Goal: Navigation & Orientation: Find specific page/section

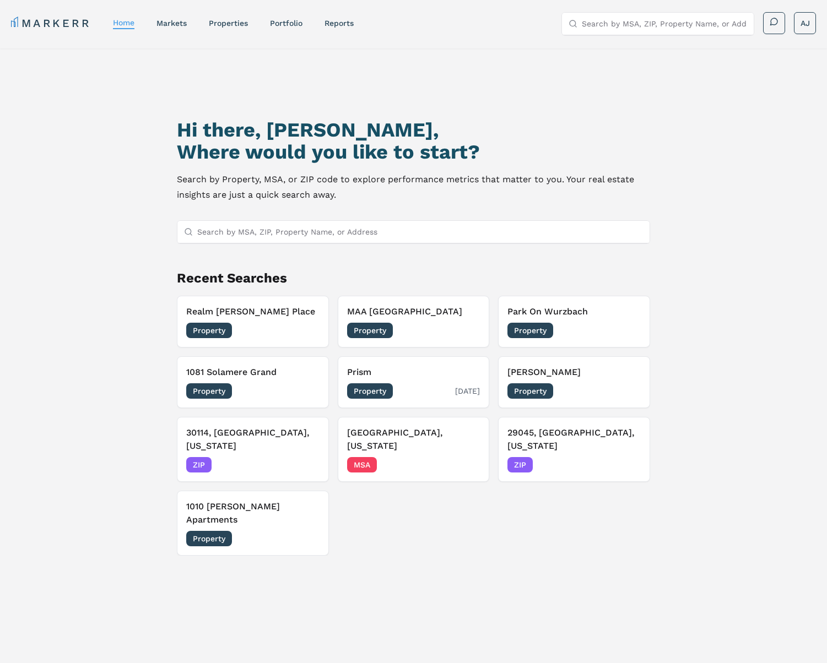
click at [433, 376] on h3 "Prism" at bounding box center [413, 372] width 133 height 13
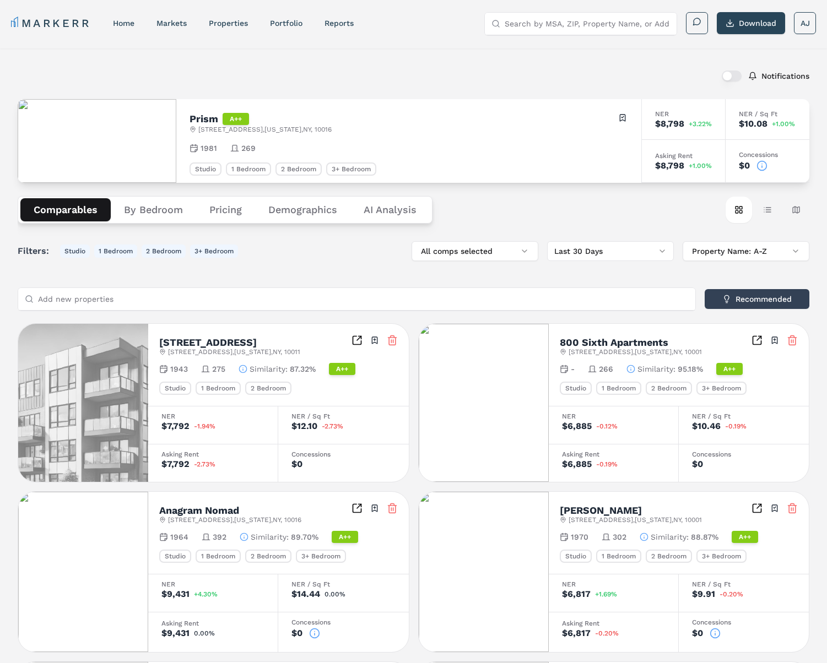
click at [14, 292] on div "Notifications Prism A++ [STREET_ADDRESS][US_STATE] Toggle portfolio menu 1981 2…" at bounding box center [413, 608] width 827 height 1121
click at [144, 207] on button "By Bedroom" at bounding box center [153, 209] width 85 height 23
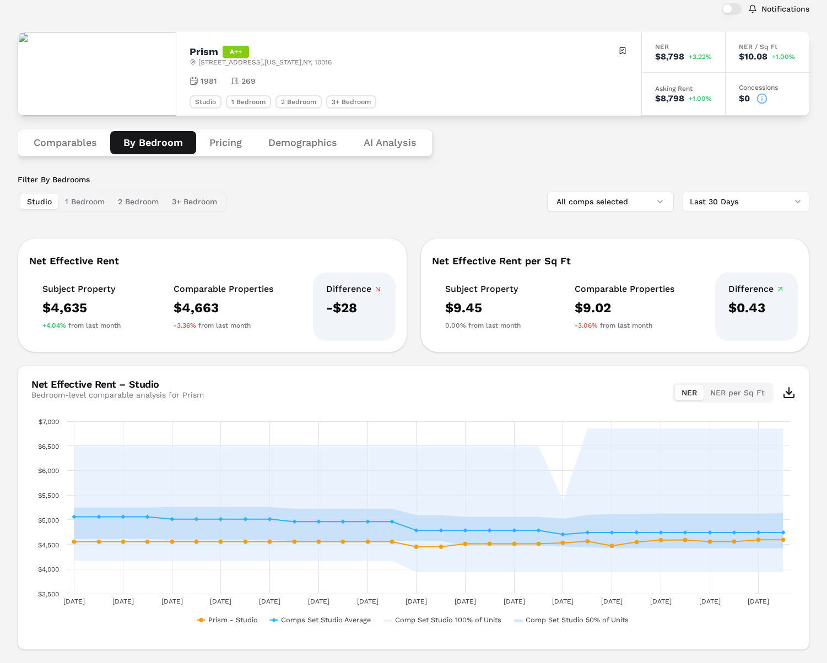
scroll to position [76, 0]
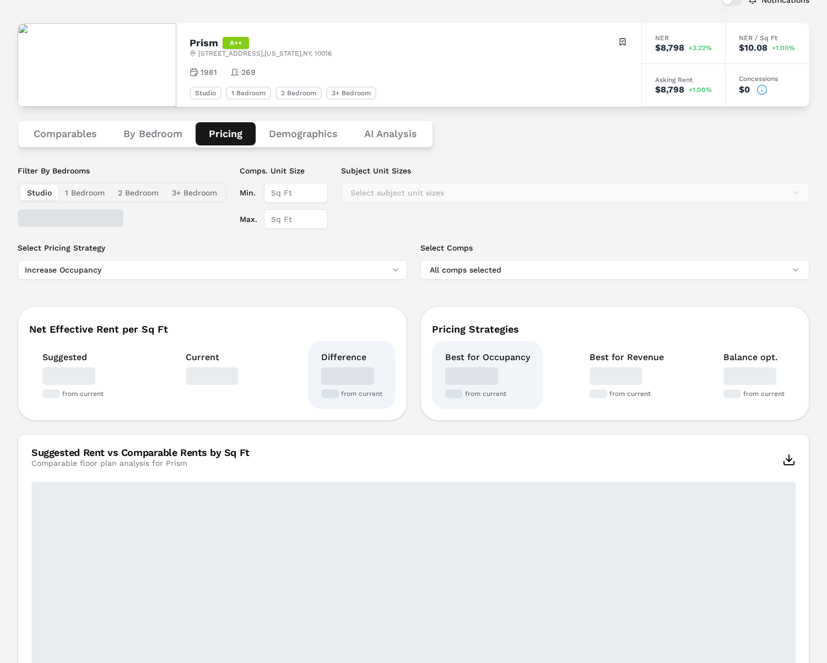
click at [230, 143] on button "Pricing" at bounding box center [226, 133] width 60 height 23
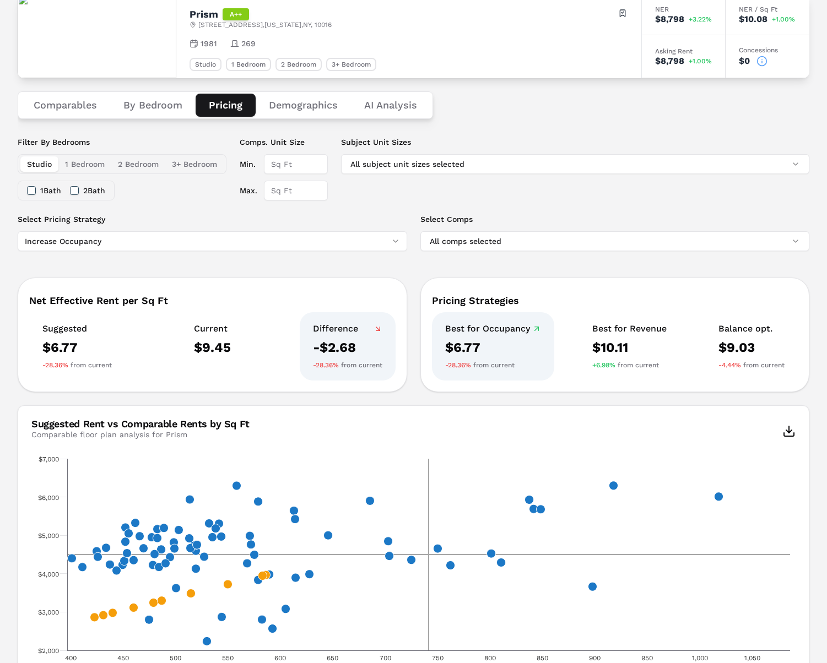
scroll to position [108, 0]
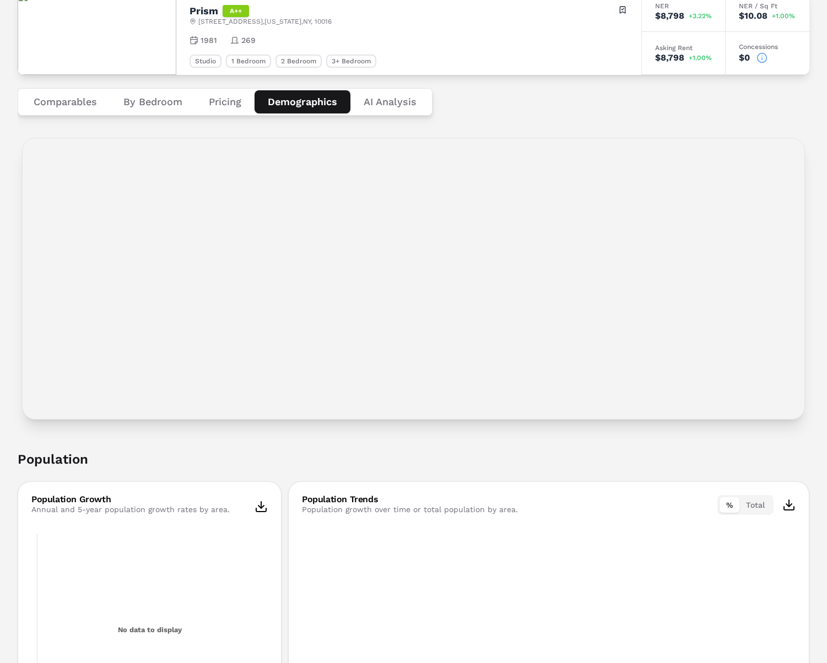
click at [304, 108] on button "Demographics" at bounding box center [302, 101] width 96 height 23
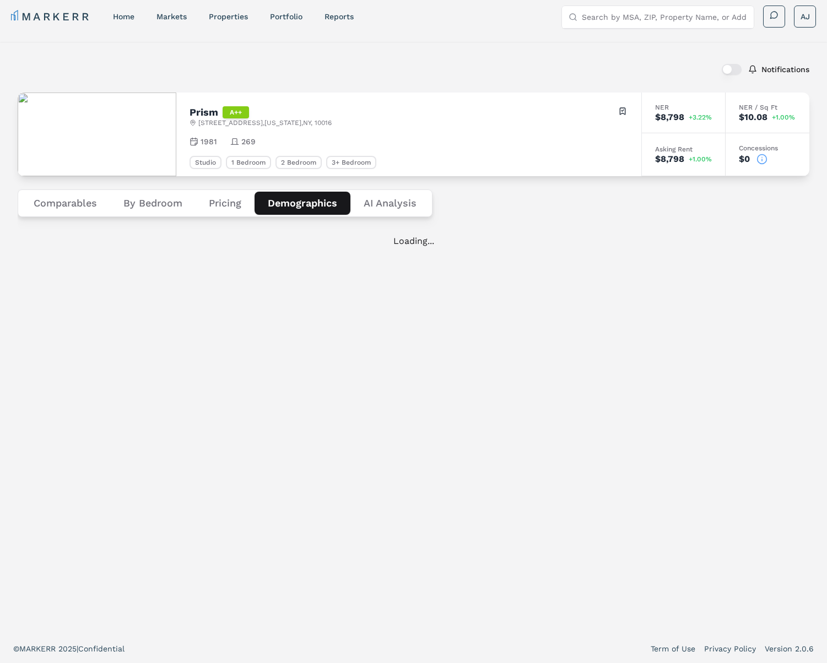
scroll to position [7, 0]
click at [391, 197] on Analysis "AI Analysis" at bounding box center [389, 203] width 79 height 23
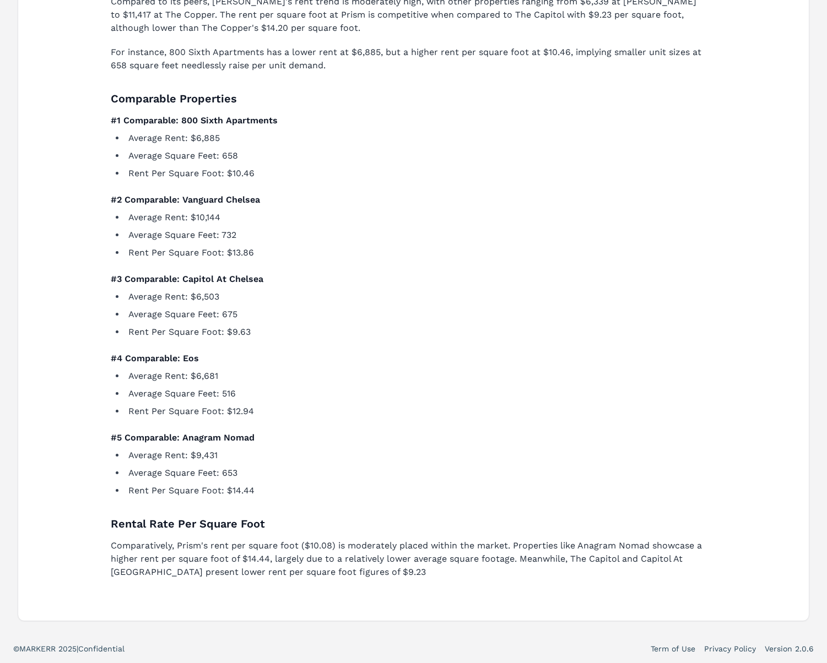
scroll to position [0, 0]
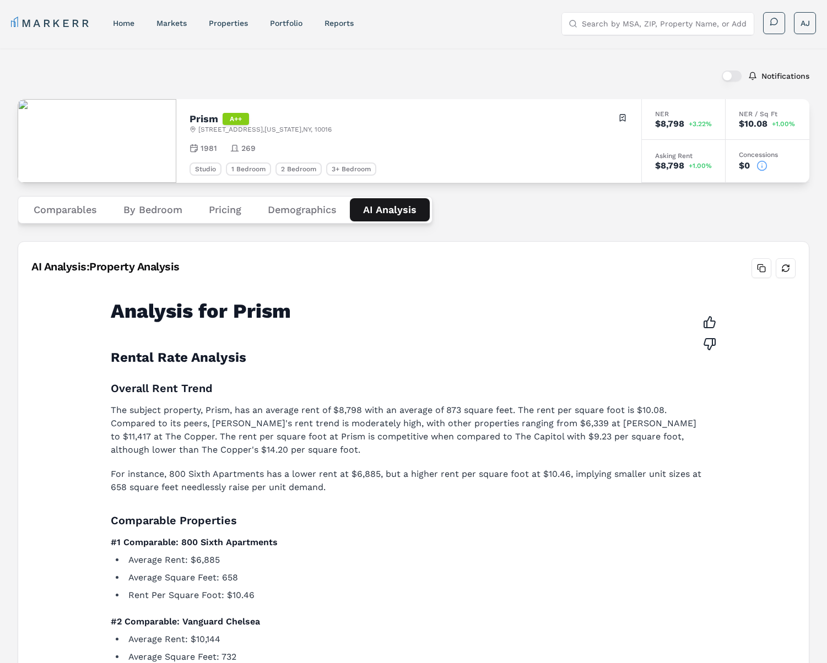
click at [761, 165] on icon at bounding box center [761, 165] width 11 height 11
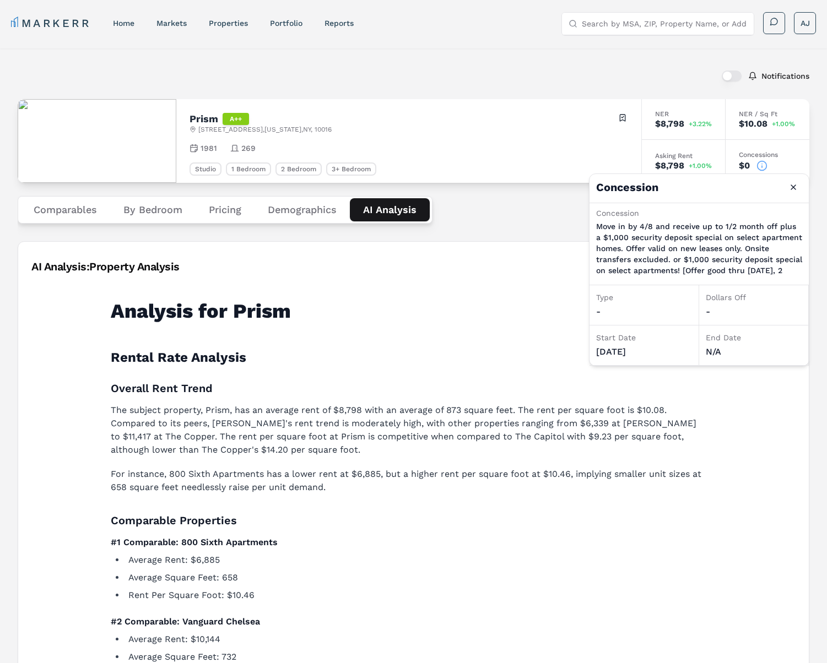
click at [692, 228] on p "Move in by 4/8 and receive up to 1/2 month off plus a $1,000 security deposit s…" at bounding box center [699, 248] width 206 height 55
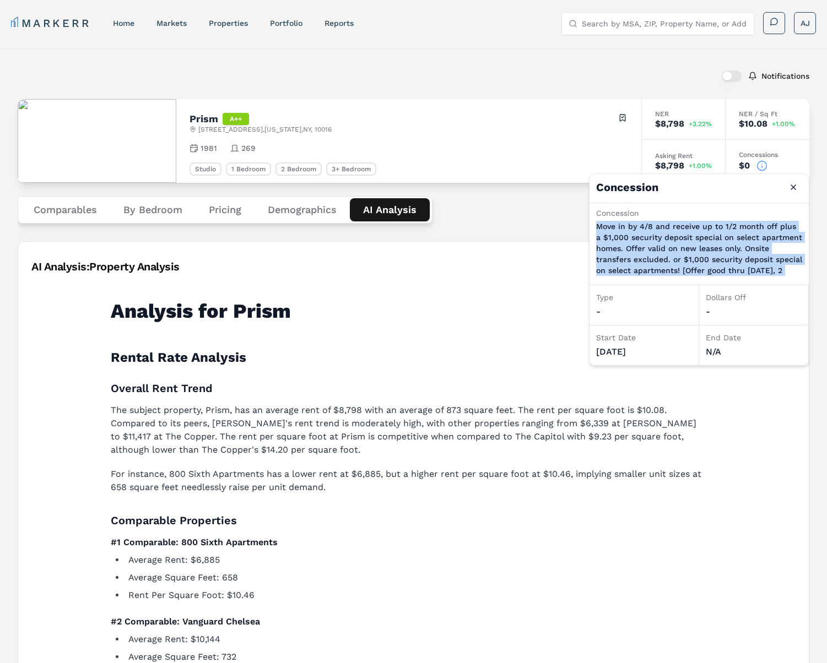
click at [692, 228] on p "Move in by 4/8 and receive up to 1/2 month off plus a $1,000 security deposit s…" at bounding box center [699, 248] width 206 height 55
click at [791, 184] on button "Close" at bounding box center [793, 187] width 18 height 18
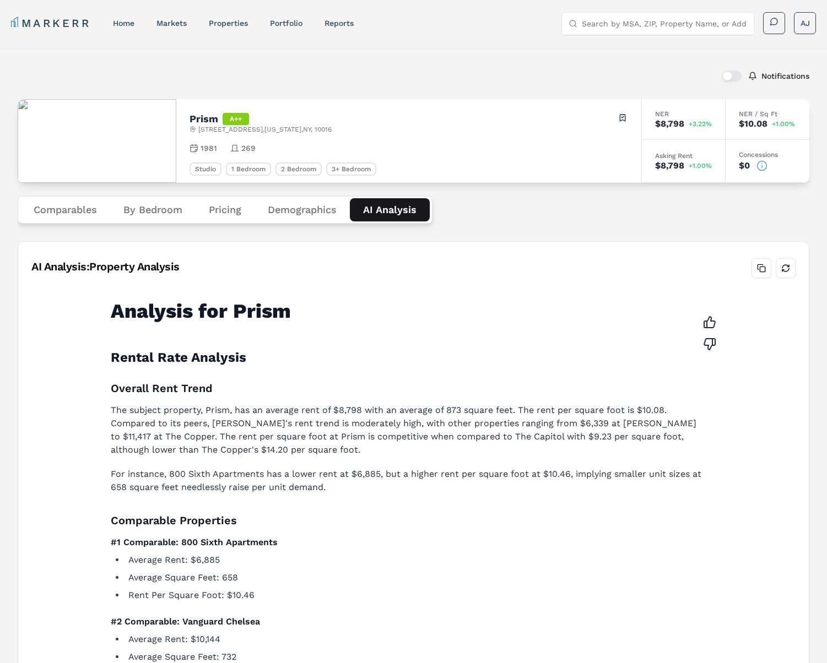
click at [514, 197] on div "Comparables By Bedroom Pricing Demographics AI Analysis" at bounding box center [413, 210] width 791 height 54
click at [121, 20] on link "home" at bounding box center [123, 23] width 21 height 9
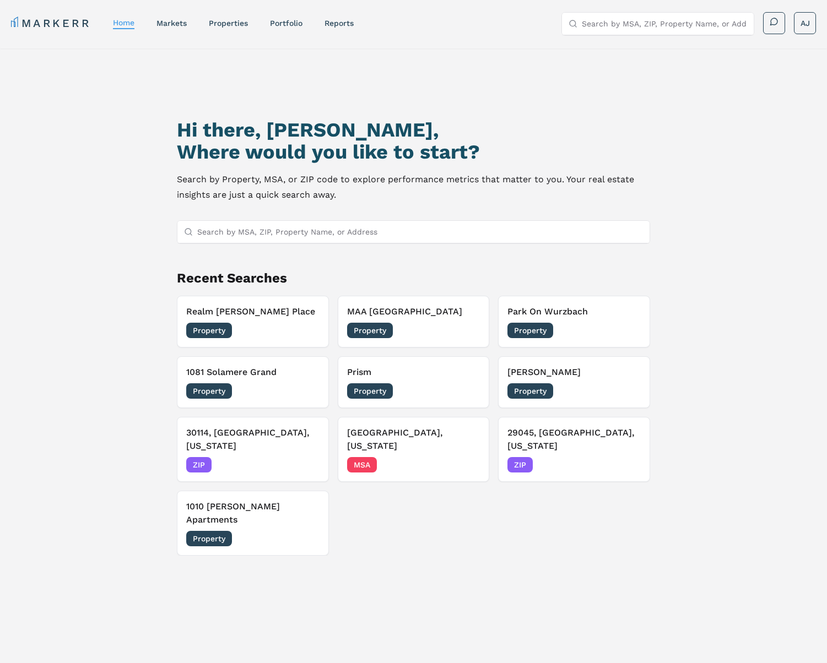
click at [167, 24] on link "markets" at bounding box center [171, 23] width 30 height 9
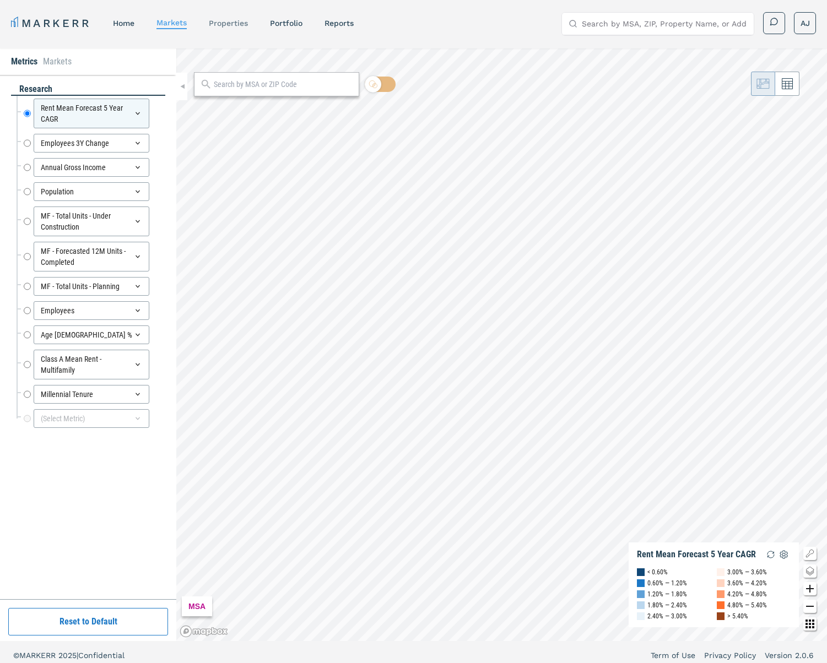
click at [240, 24] on link "properties" at bounding box center [228, 23] width 39 height 9
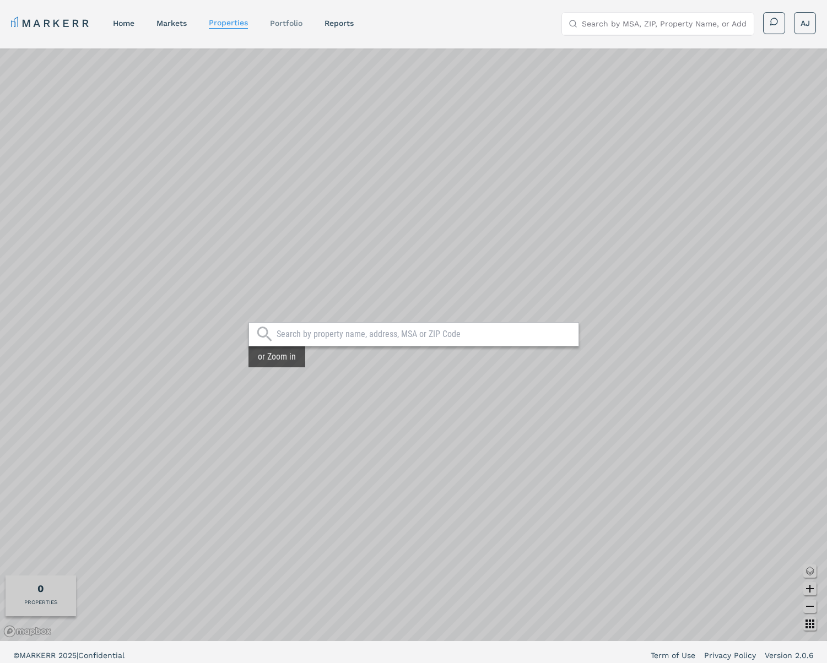
click at [300, 19] on link "Portfolio" at bounding box center [286, 23] width 32 height 9
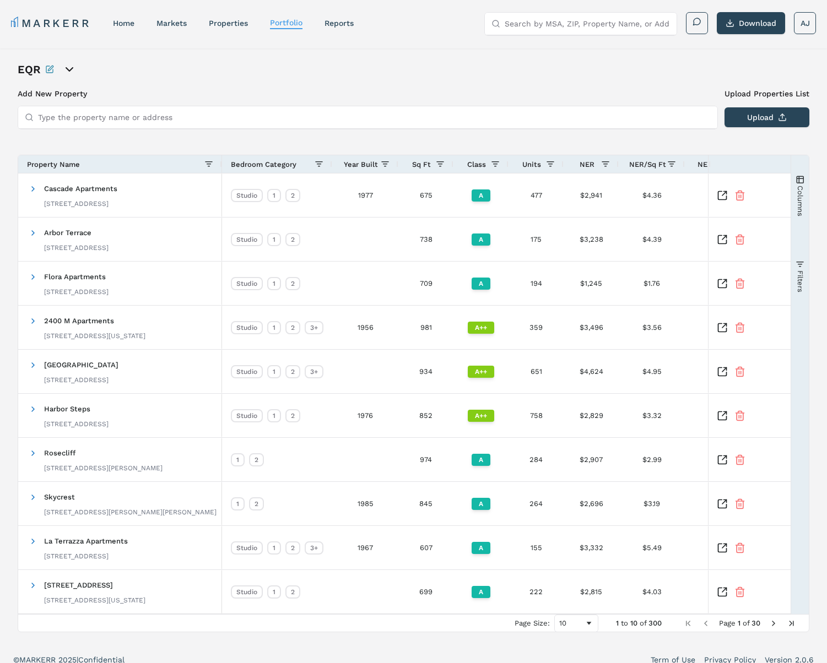
click at [107, 172] on div "Property Name" at bounding box center [120, 164] width 186 height 18
click at [107, 166] on div "Property Name" at bounding box center [115, 164] width 177 height 12
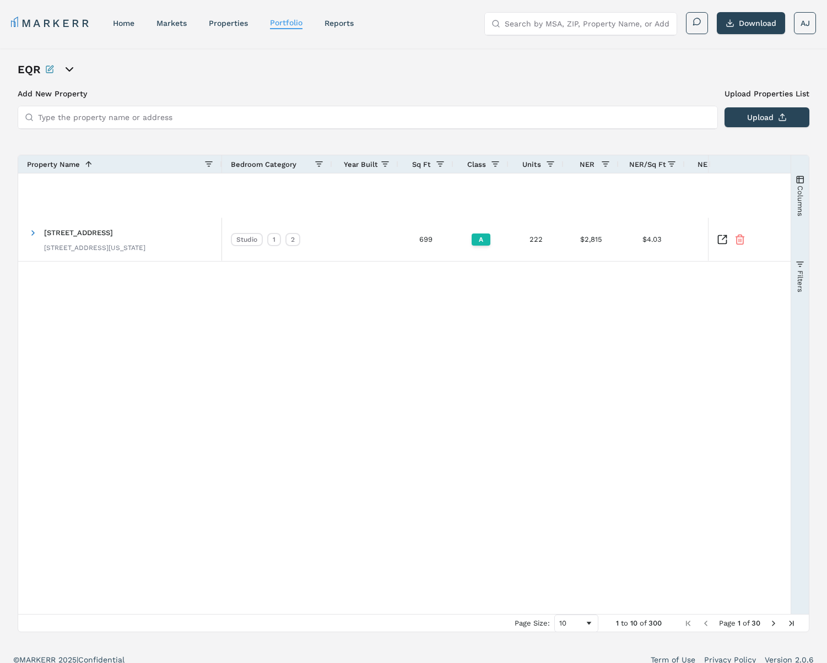
click at [107, 166] on div "Property Name 1" at bounding box center [115, 164] width 177 height 12
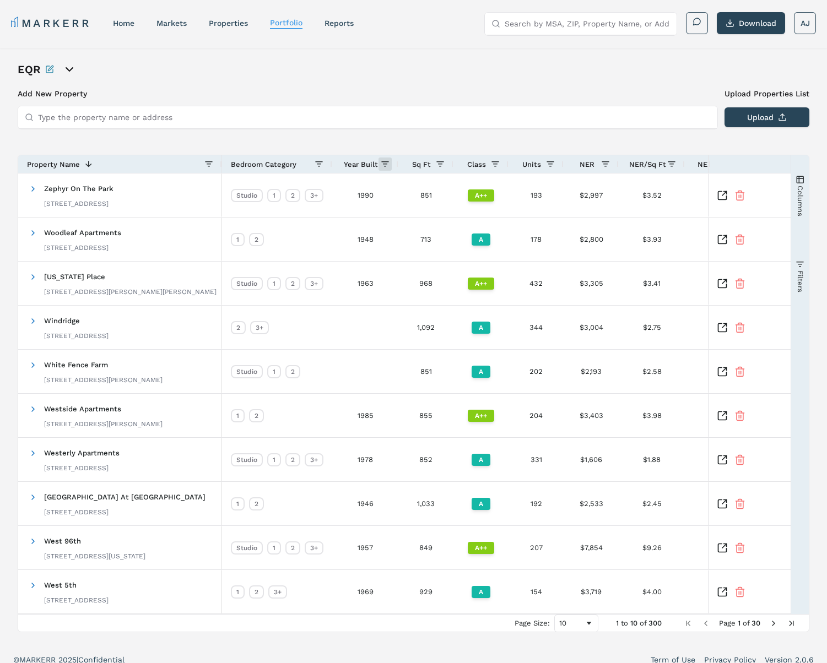
click at [383, 161] on span at bounding box center [385, 164] width 9 height 9
click at [356, 164] on span "Year Built" at bounding box center [361, 164] width 34 height 8
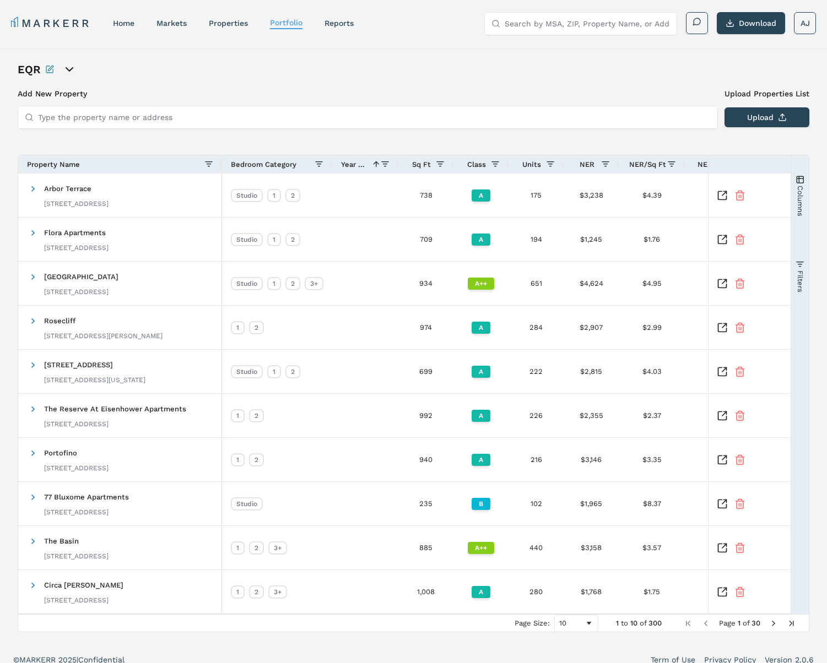
click at [358, 164] on span "Year Built" at bounding box center [354, 164] width 26 height 8
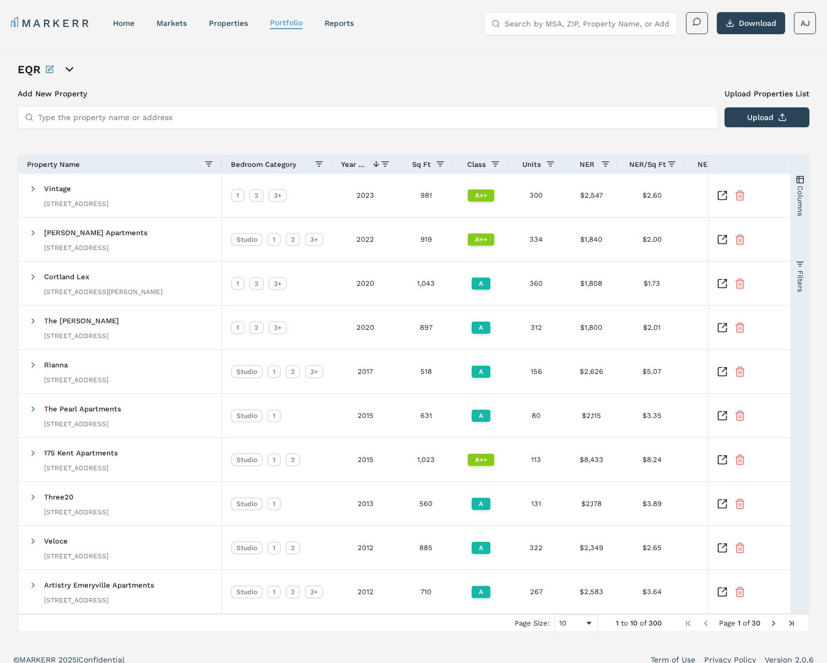
click at [358, 164] on span "Year Built" at bounding box center [354, 164] width 26 height 8
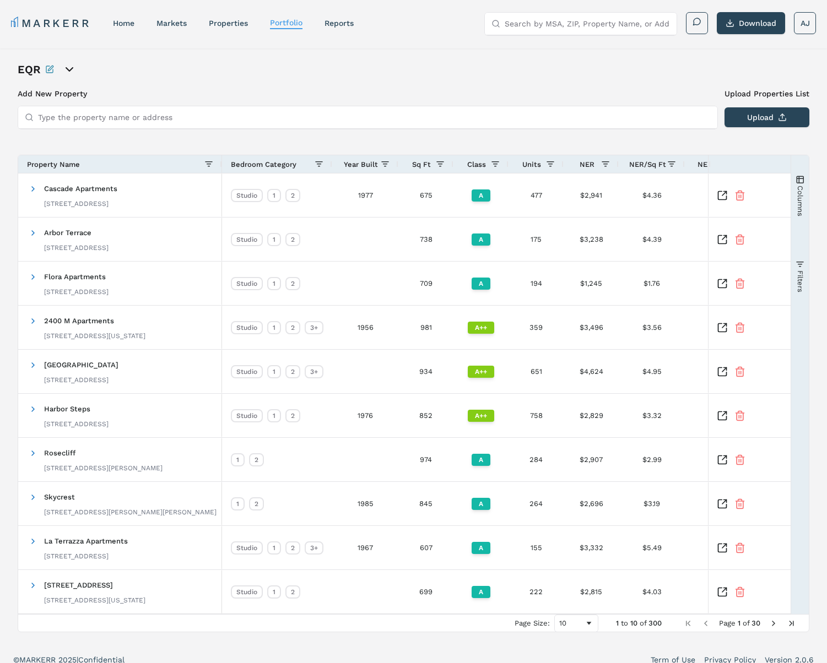
click at [356, 165] on span "Year Built" at bounding box center [361, 164] width 34 height 8
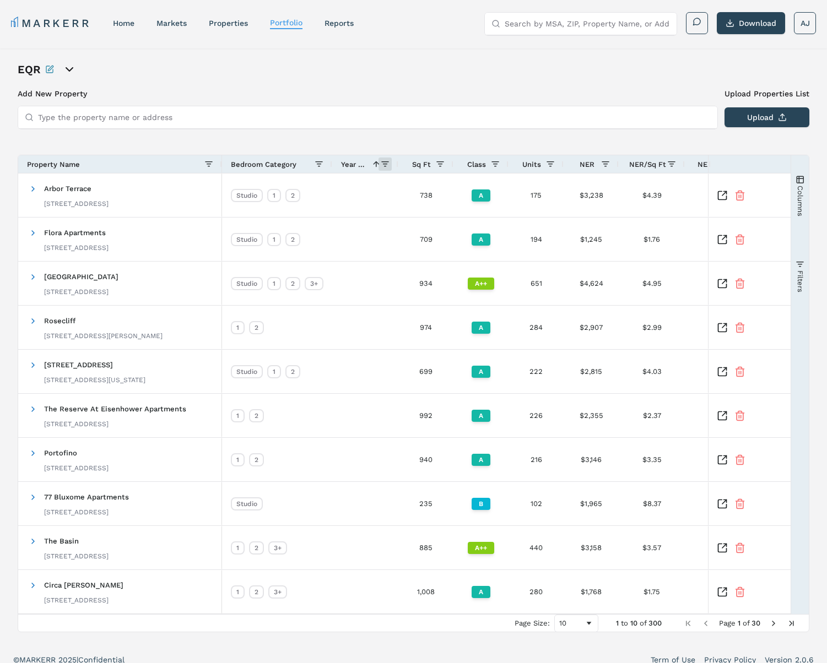
click at [387, 166] on span at bounding box center [385, 164] width 9 height 9
click at [347, 163] on span "Year Built" at bounding box center [354, 164] width 26 height 8
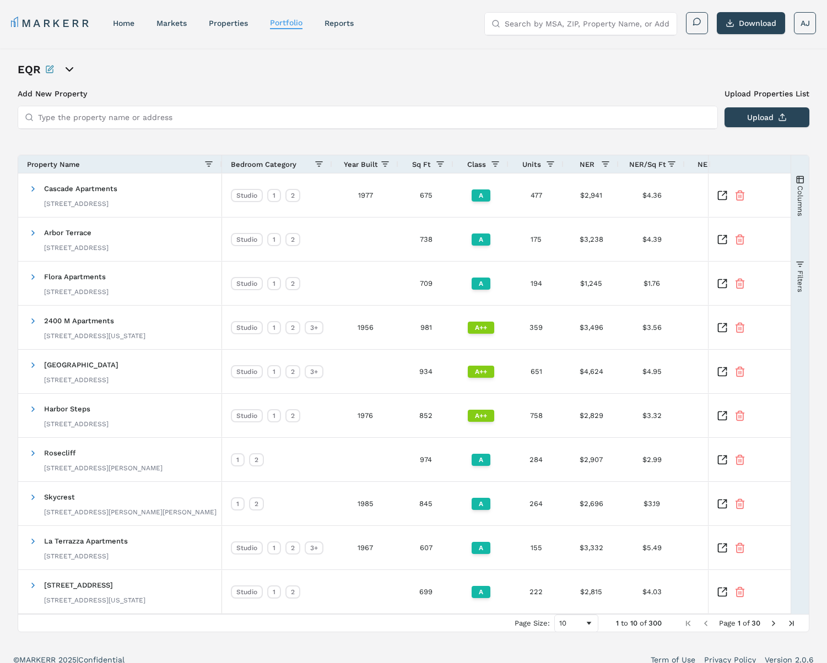
click at [347, 163] on span "Year Built" at bounding box center [361, 164] width 34 height 8
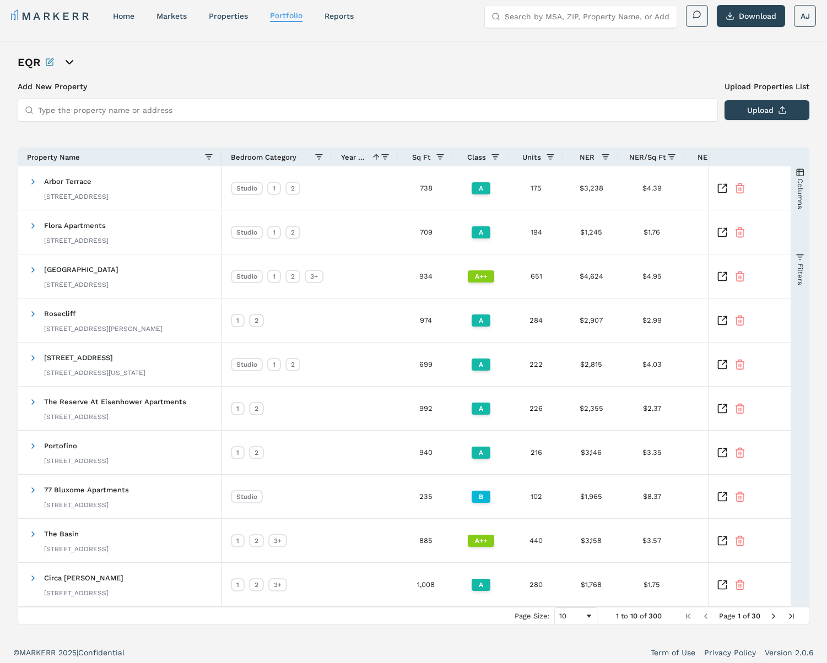
scroll to position [11, 0]
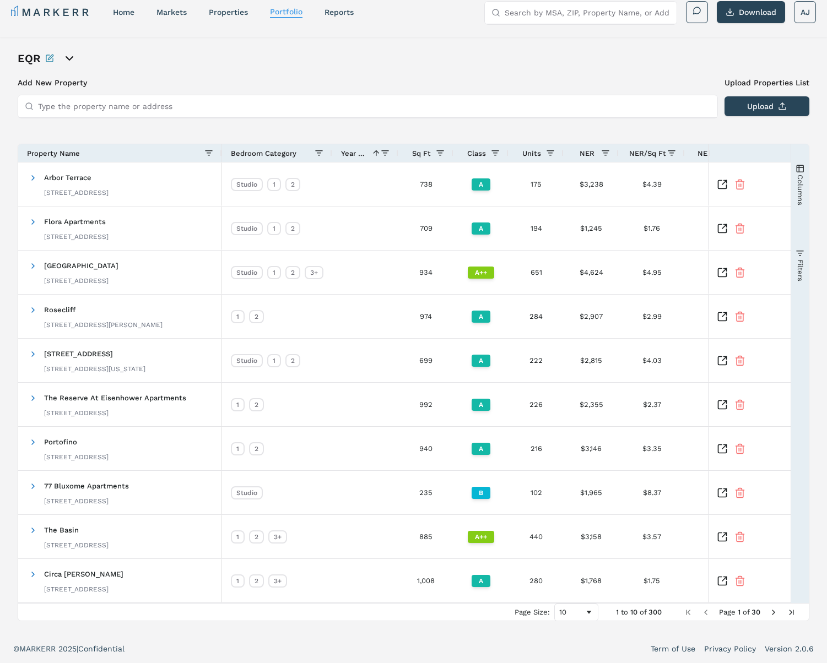
click at [361, 154] on span "Year Built" at bounding box center [354, 153] width 26 height 8
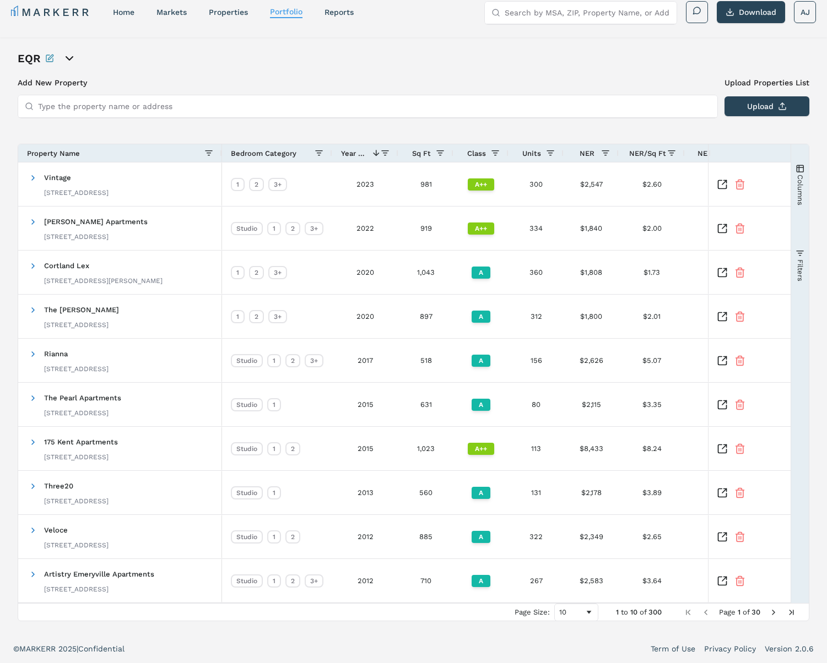
click at [777, 615] on span "Next Page" at bounding box center [773, 612] width 9 height 9
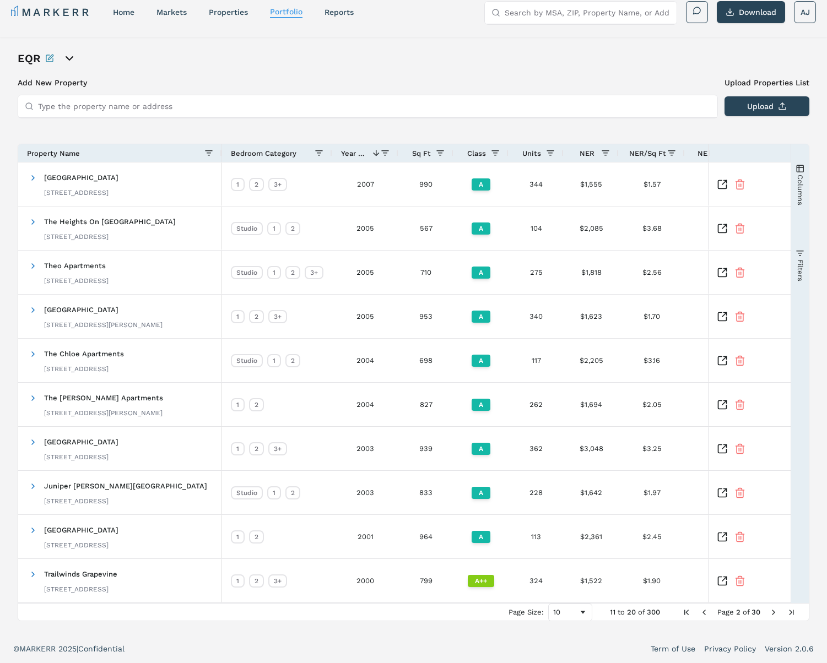
click at [777, 615] on span "Next Page" at bounding box center [773, 612] width 9 height 9
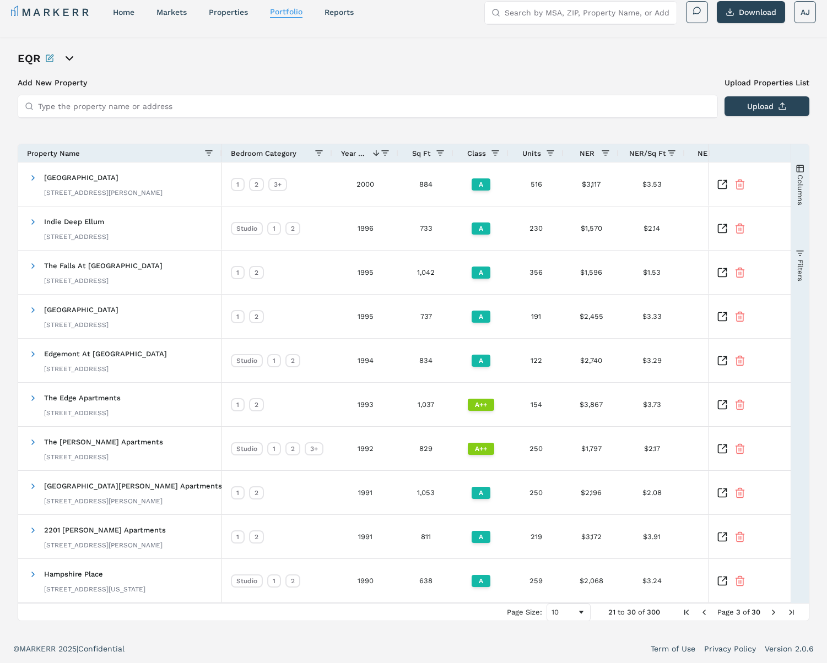
click at [777, 615] on span "Next Page" at bounding box center [773, 612] width 9 height 9
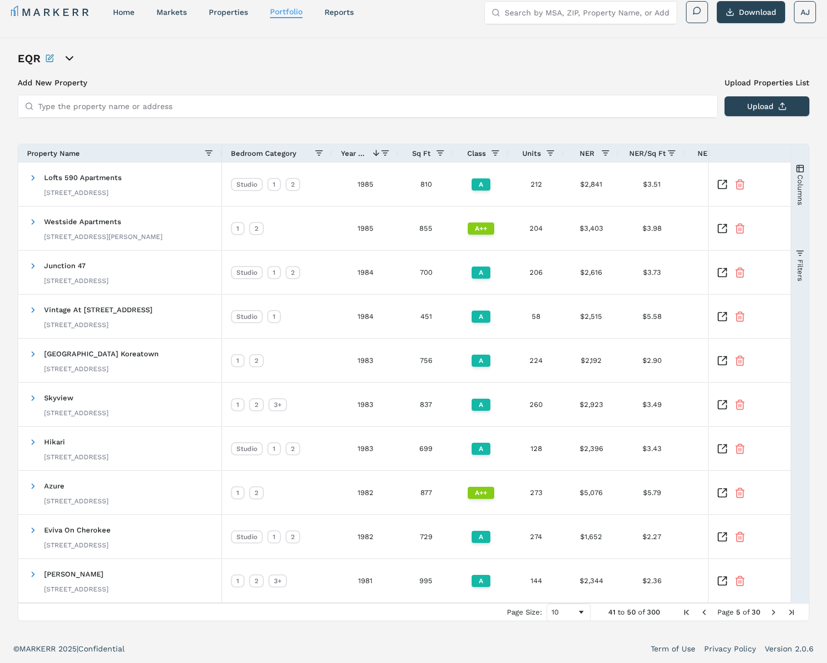
click at [777, 615] on span "Next Page" at bounding box center [773, 612] width 9 height 9
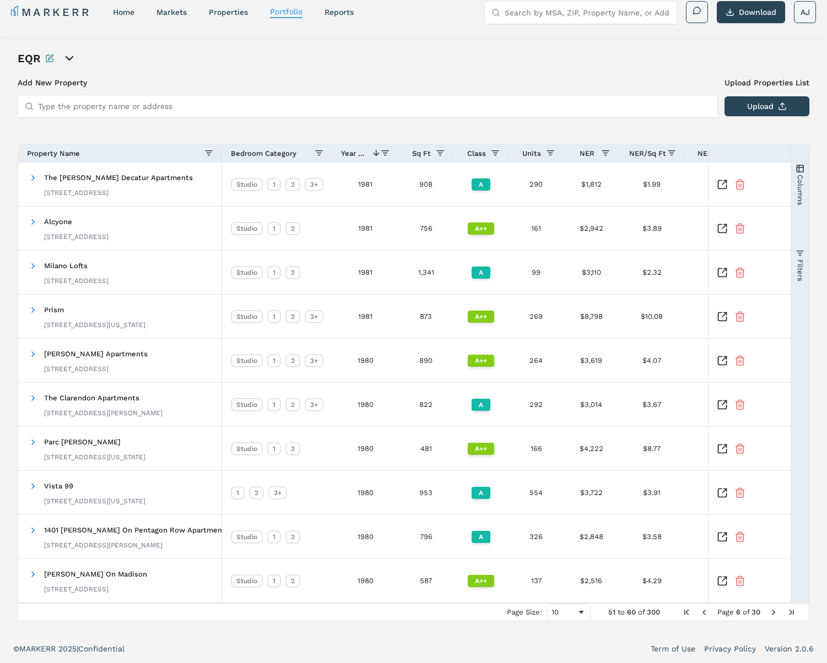
click at [777, 615] on span "Next Page" at bounding box center [773, 612] width 9 height 9
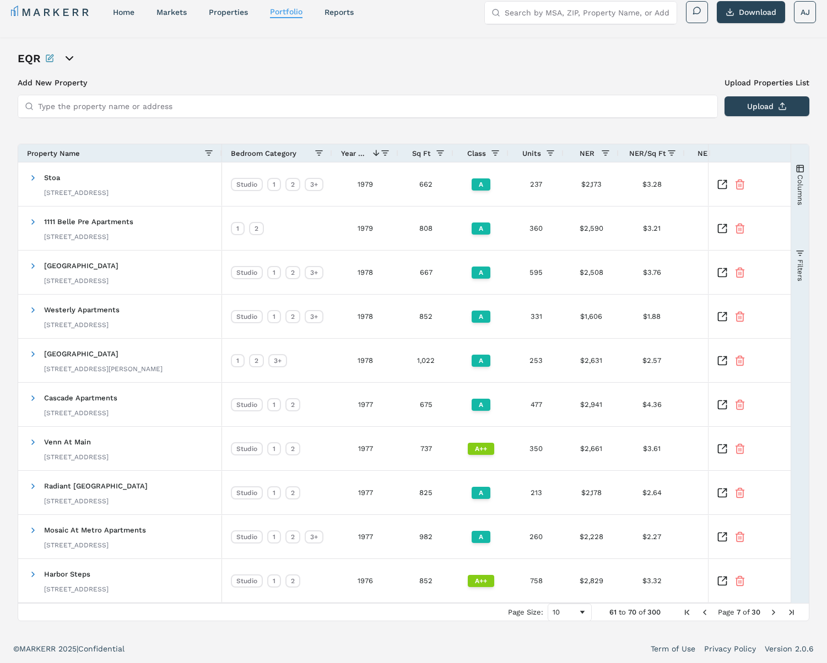
click at [777, 615] on span "Next Page" at bounding box center [773, 612] width 9 height 9
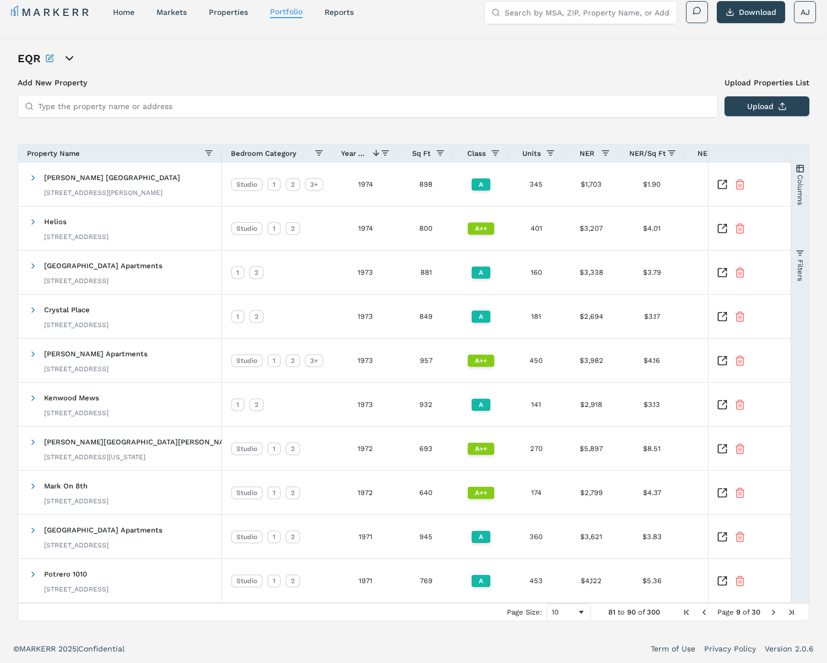
click at [777, 615] on span "Next Page" at bounding box center [773, 612] width 9 height 9
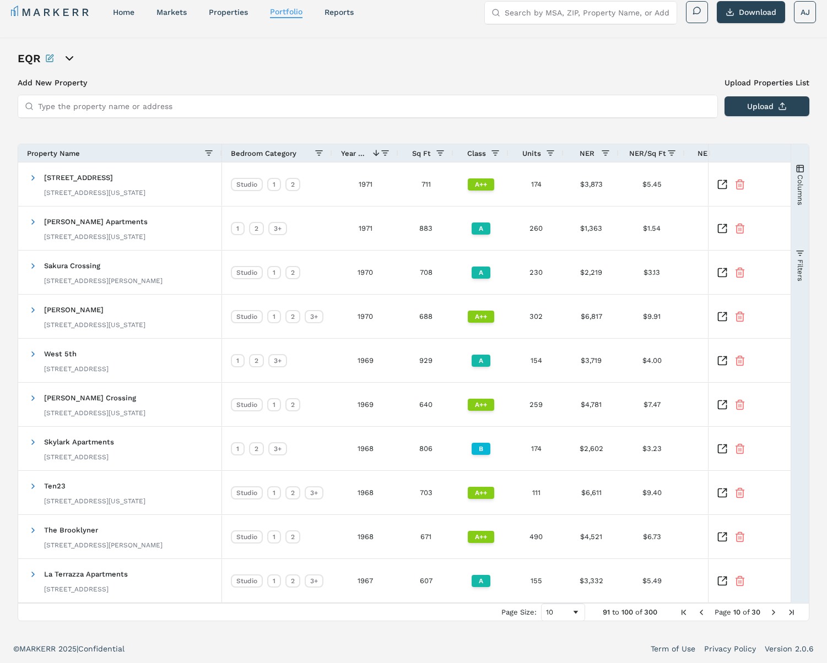
click at [777, 615] on span "Next Page" at bounding box center [773, 612] width 9 height 9
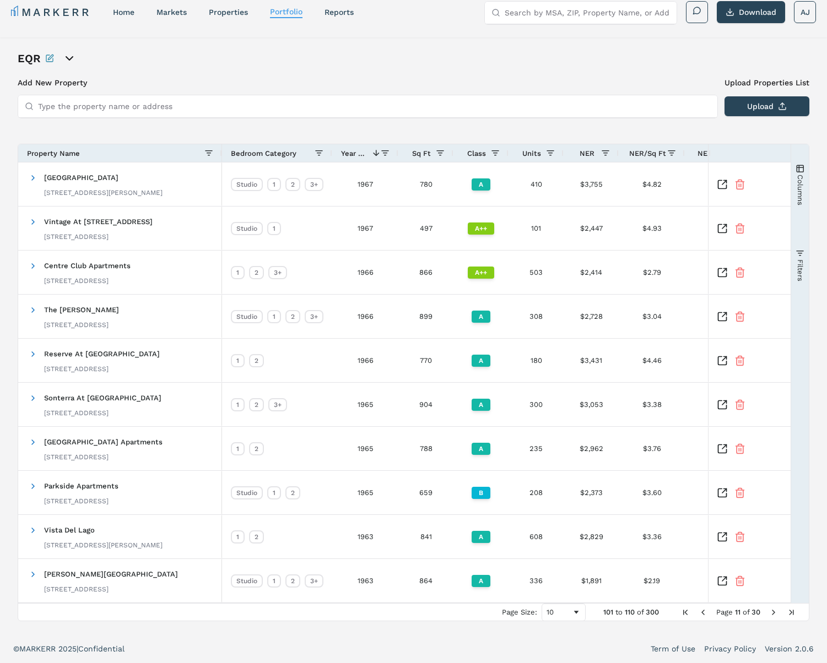
click at [777, 615] on span "Next Page" at bounding box center [773, 612] width 9 height 9
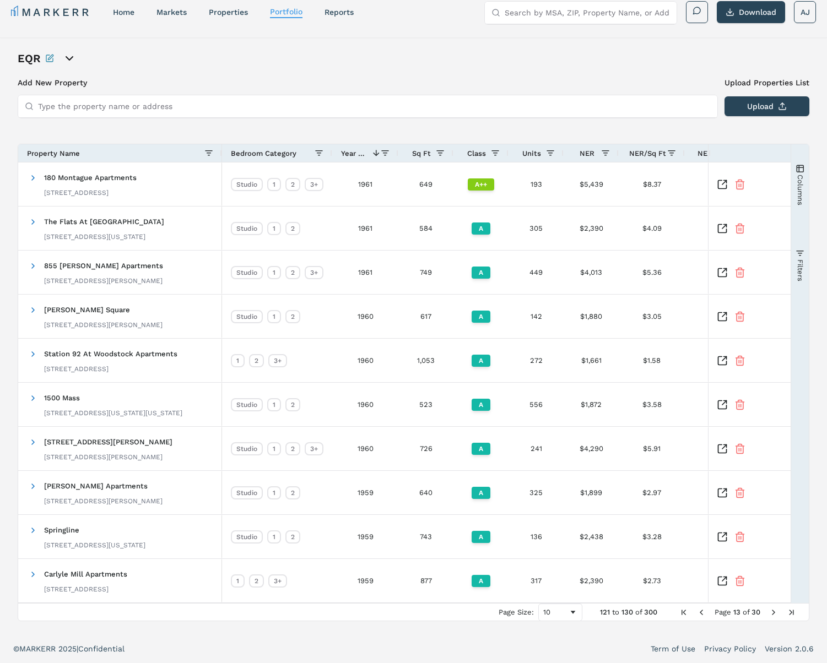
click at [777, 615] on span "Next Page" at bounding box center [773, 612] width 9 height 9
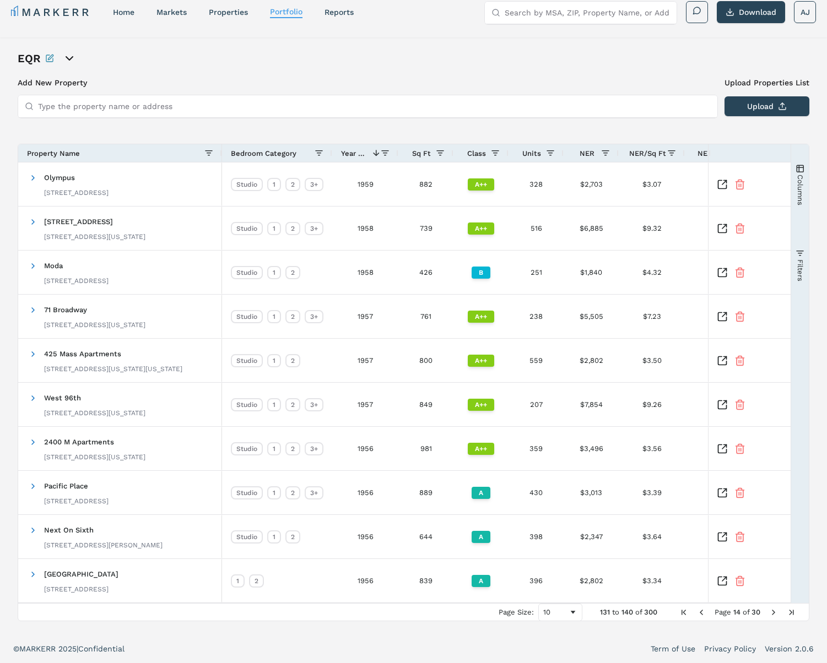
click at [777, 615] on span "Next Page" at bounding box center [773, 612] width 9 height 9
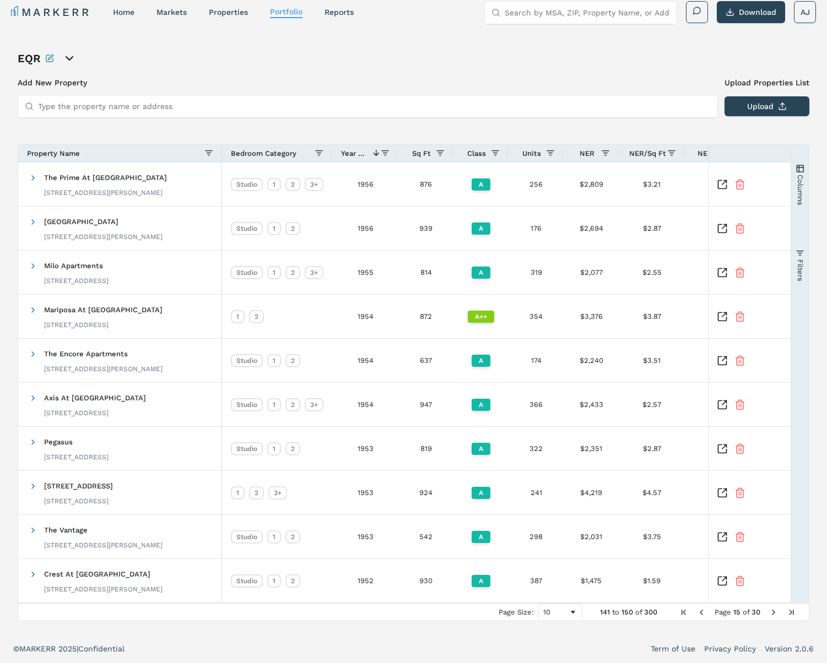
click at [777, 614] on span "Next Page" at bounding box center [773, 612] width 9 height 9
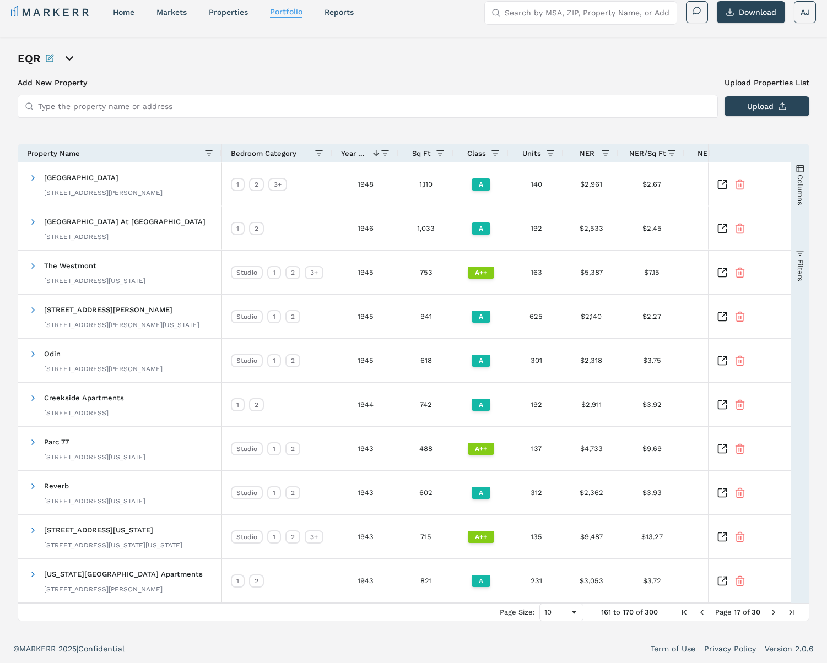
click at [777, 614] on span "Next Page" at bounding box center [773, 612] width 9 height 9
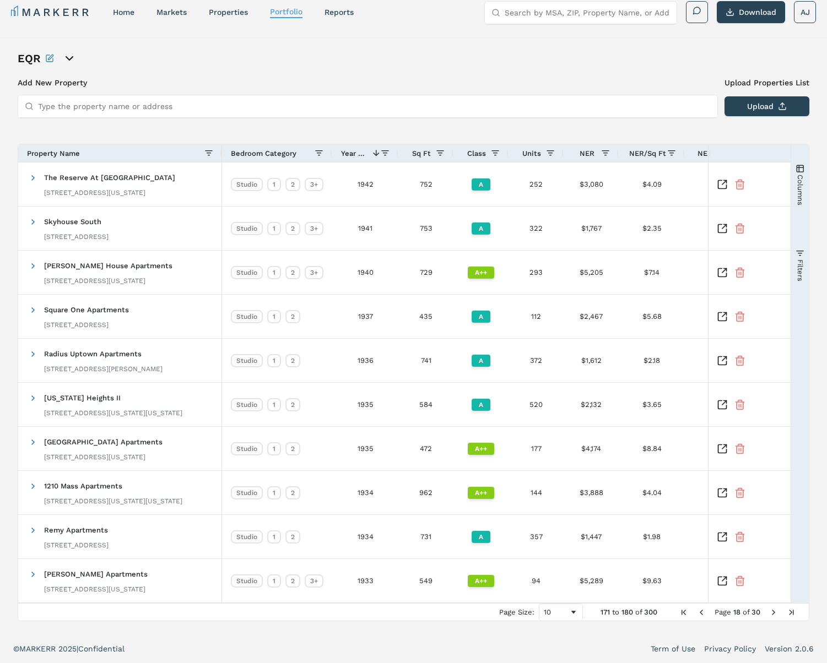
click at [777, 614] on span "Next Page" at bounding box center [773, 612] width 9 height 9
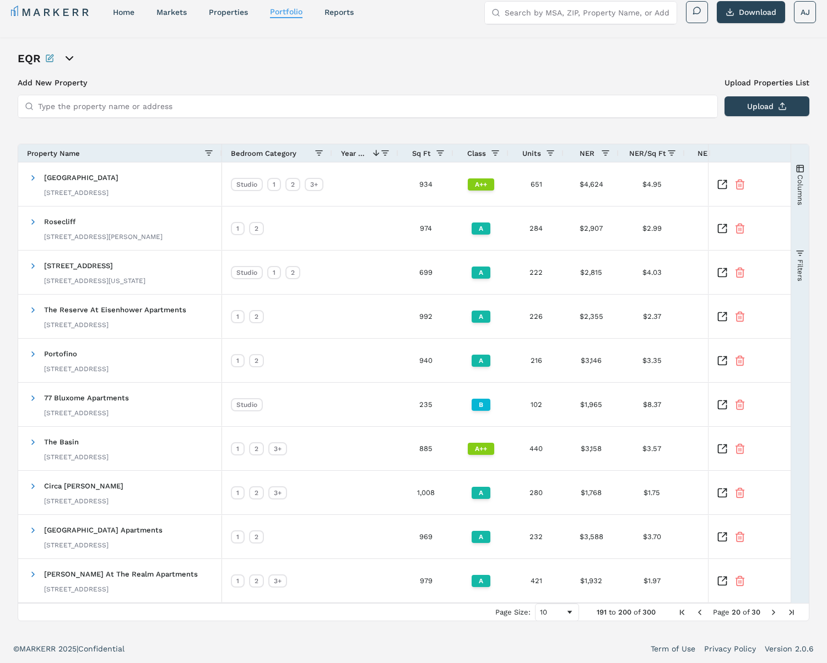
click at [777, 614] on span "Next Page" at bounding box center [773, 612] width 9 height 9
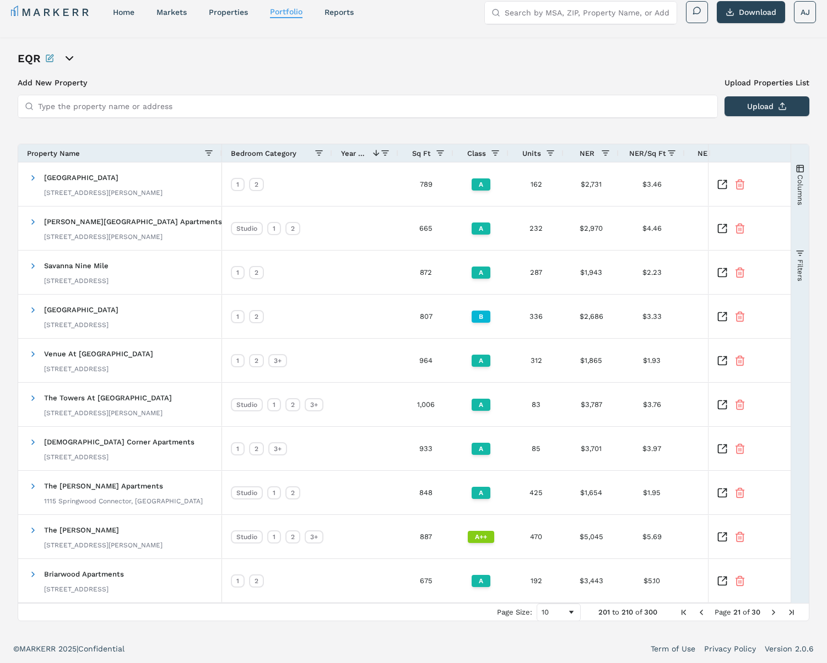
click at [777, 614] on span "Next Page" at bounding box center [773, 612] width 9 height 9
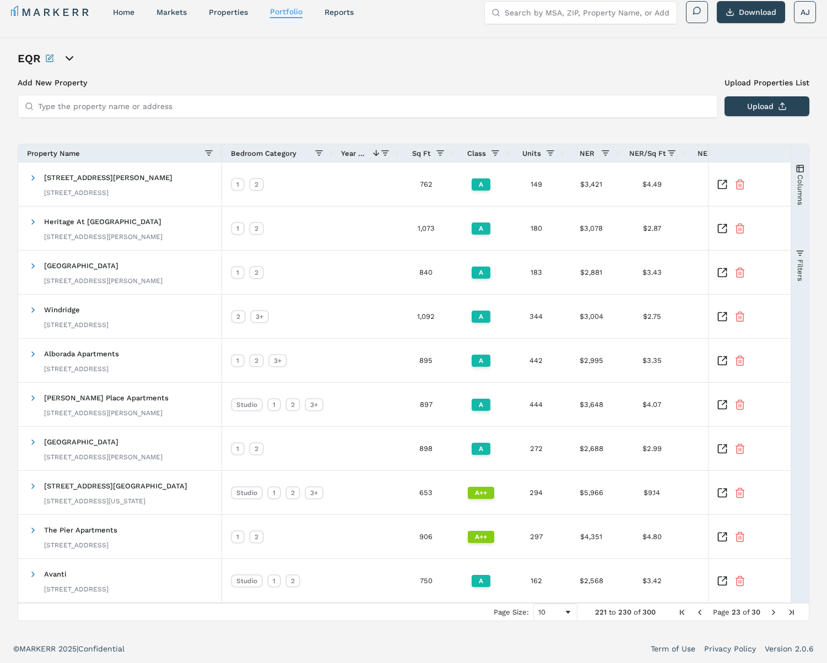
click at [688, 615] on span "Page 23 of 30" at bounding box center [736, 612] width 127 height 9
click at [682, 615] on span "First Page" at bounding box center [681, 612] width 9 height 9
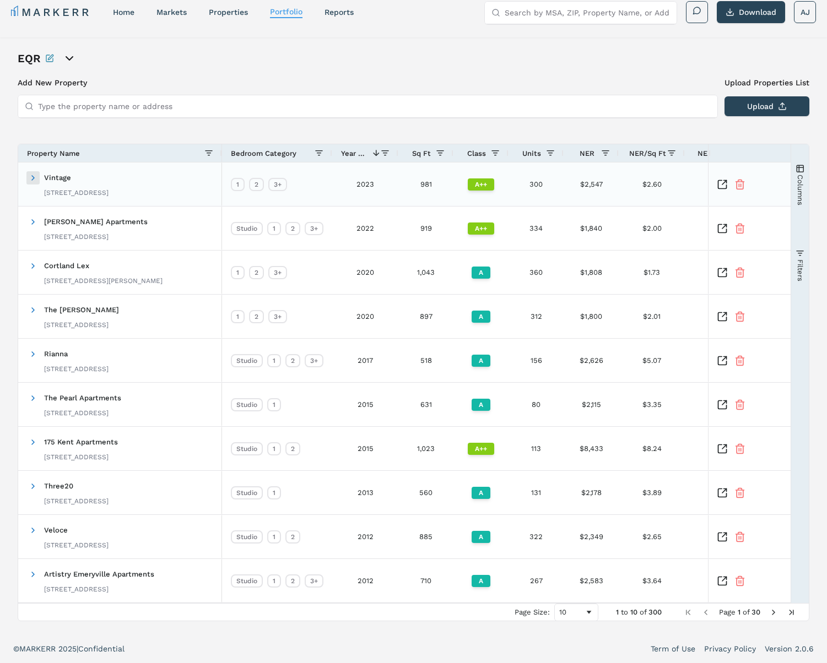
click at [36, 181] on span at bounding box center [33, 177] width 9 height 9
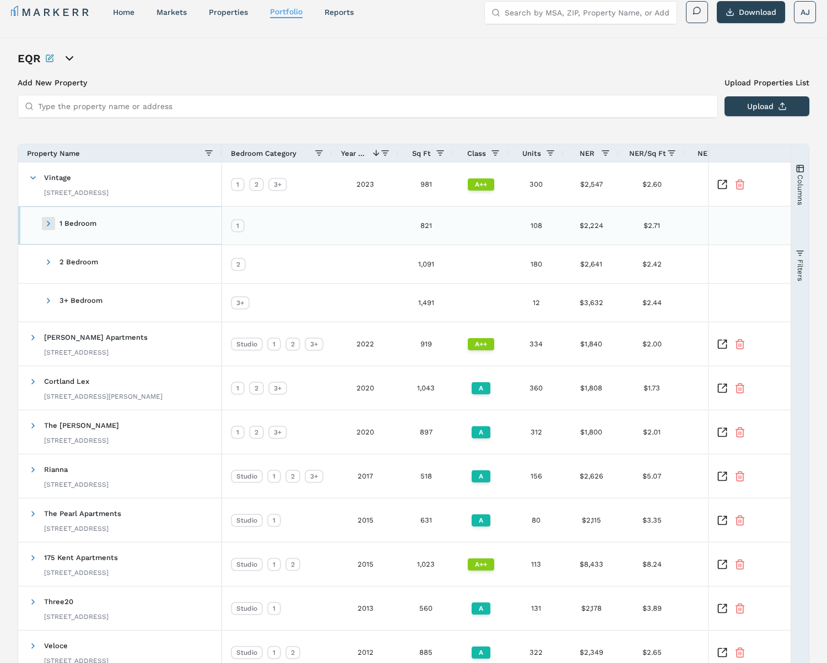
click at [48, 222] on span at bounding box center [48, 223] width 9 height 9
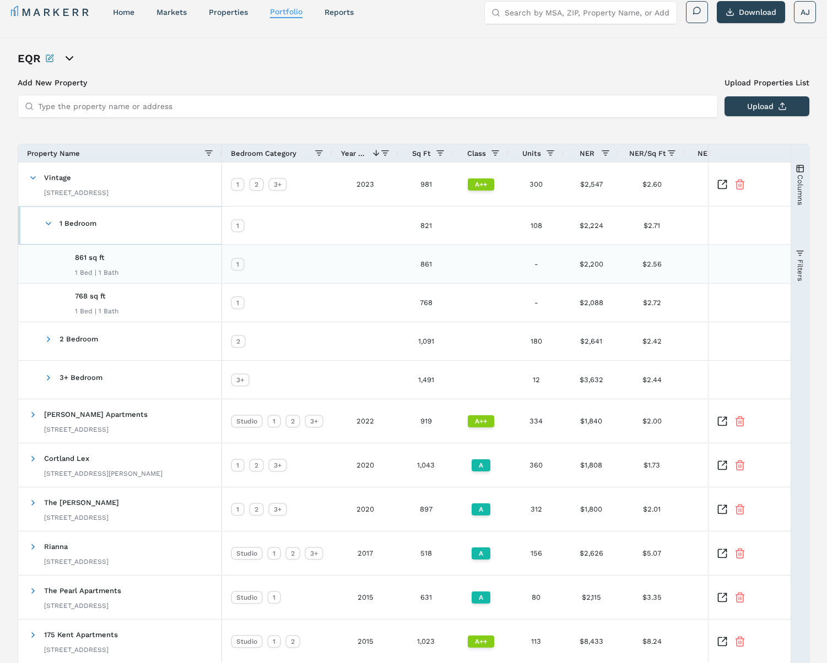
scroll to position [0, 0]
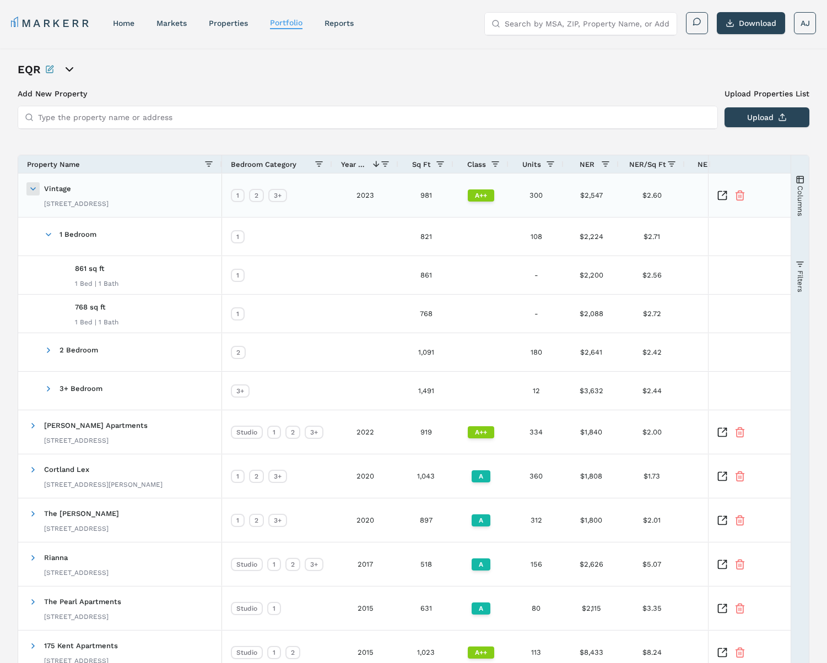
click at [30, 184] on span at bounding box center [33, 188] width 9 height 9
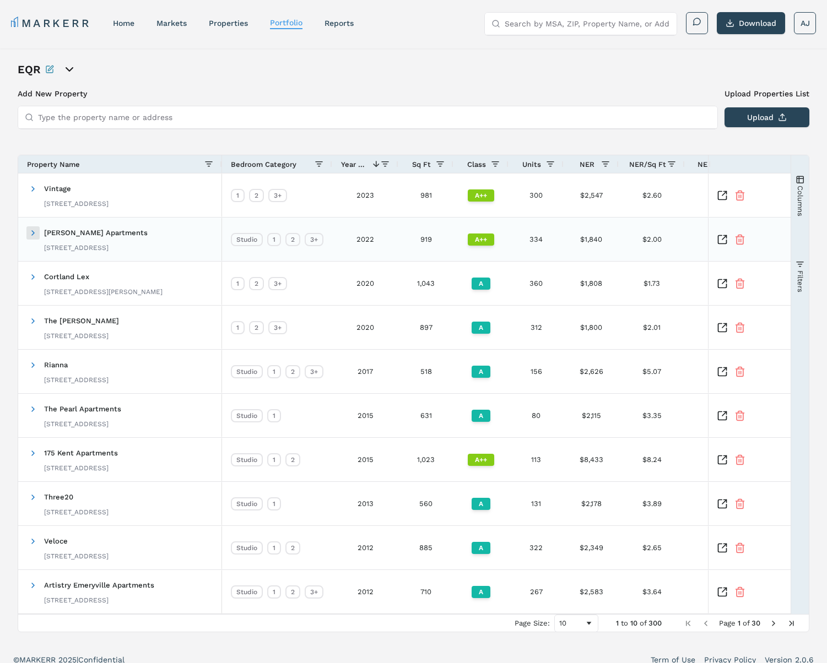
click at [29, 230] on span at bounding box center [33, 233] width 9 height 9
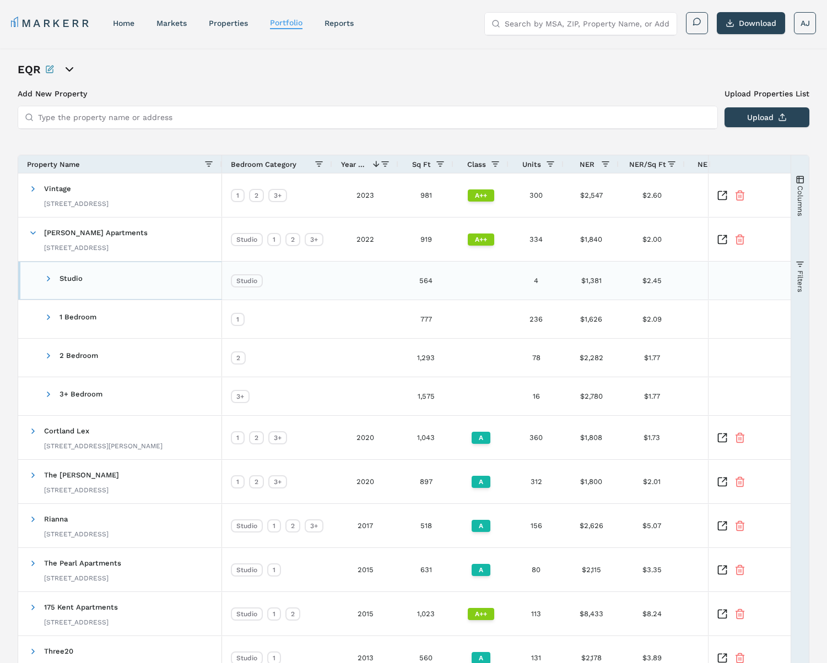
click at [50, 275] on span at bounding box center [48, 278] width 9 height 9
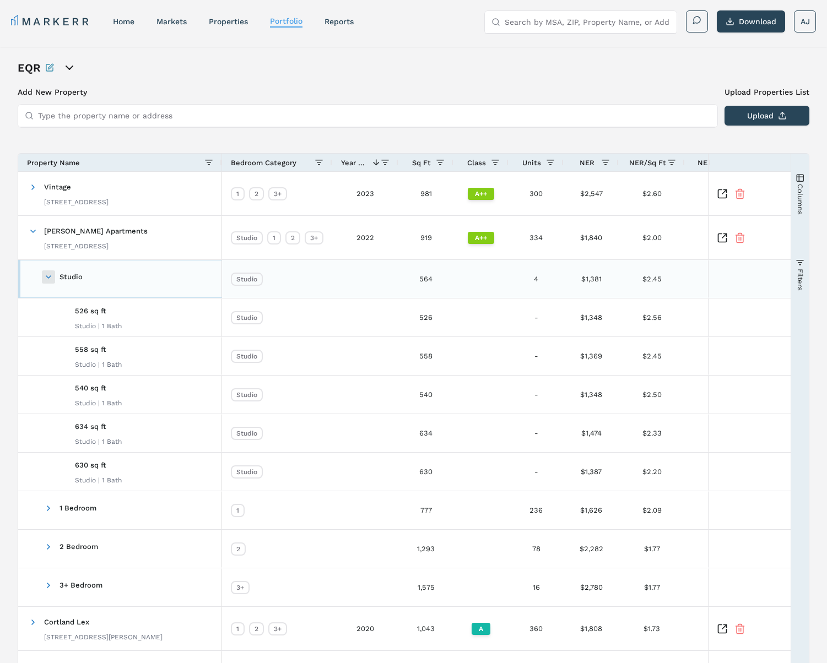
scroll to position [2, 0]
click at [34, 229] on span at bounding box center [33, 230] width 9 height 9
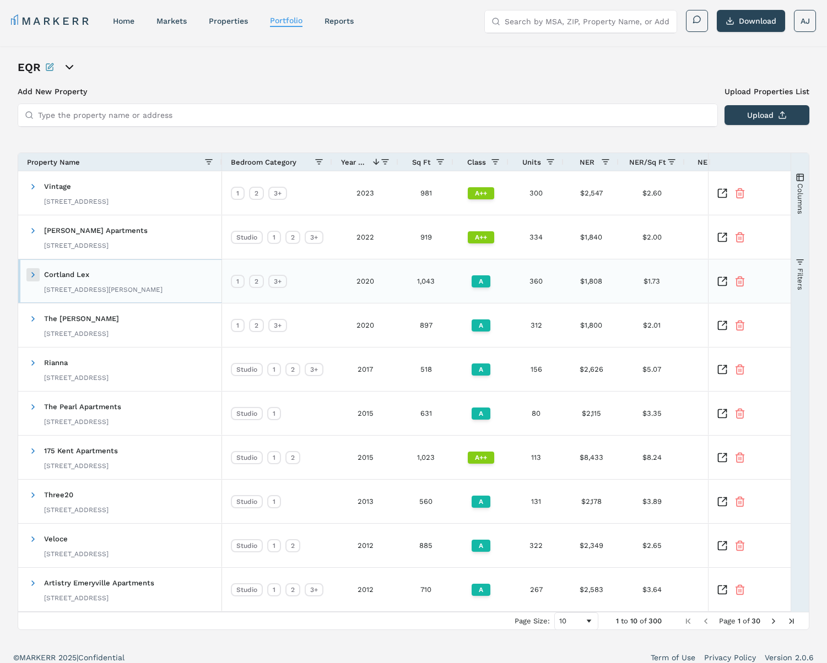
click at [31, 278] on span at bounding box center [33, 274] width 9 height 9
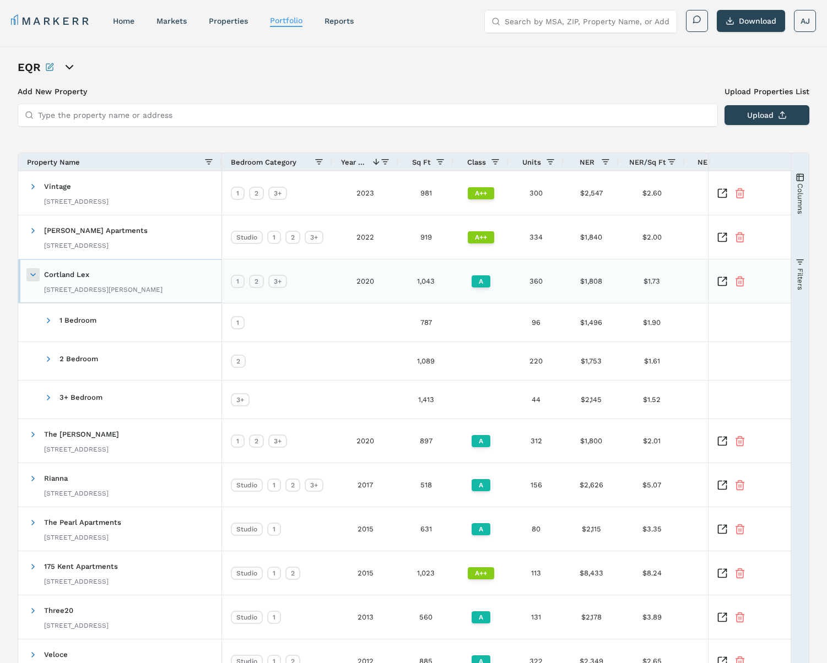
click at [31, 278] on span at bounding box center [33, 274] width 9 height 9
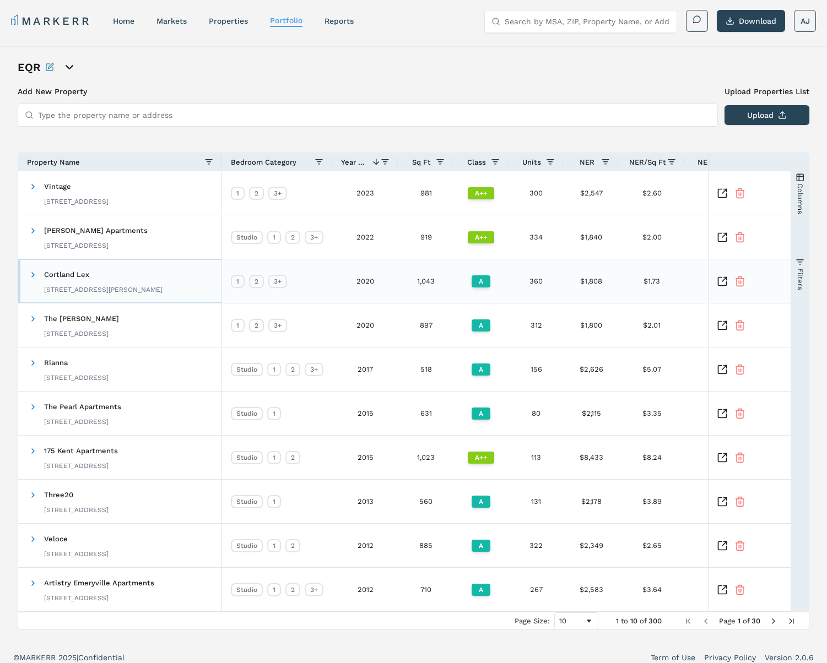
scroll to position [0, 0]
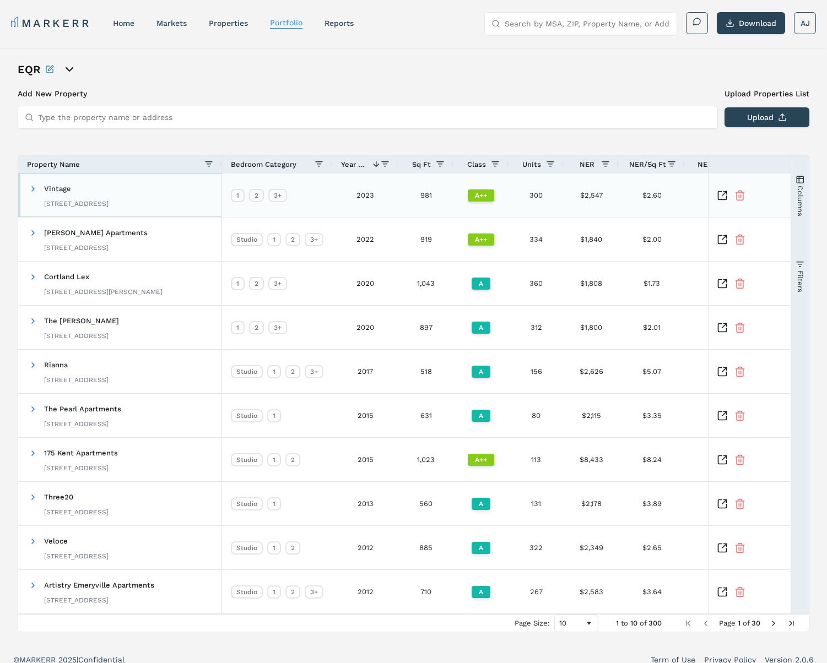
click at [107, 196] on div "Vintage [STREET_ADDRESS]" at bounding box center [76, 195] width 64 height 35
click at [30, 188] on span at bounding box center [33, 188] width 9 height 9
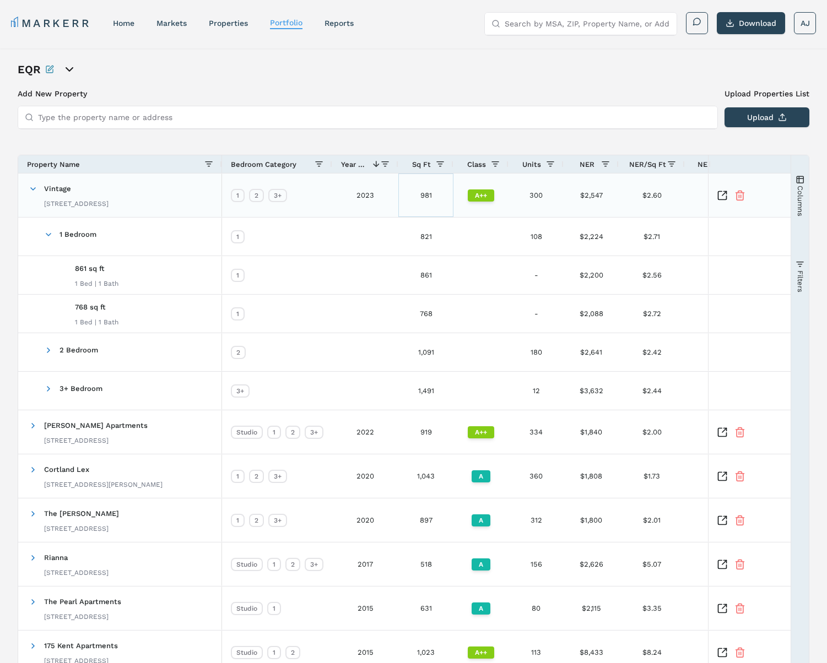
click at [424, 198] on div "981" at bounding box center [425, 195] width 55 height 44
click at [425, 164] on span "Sq Ft" at bounding box center [421, 164] width 19 height 8
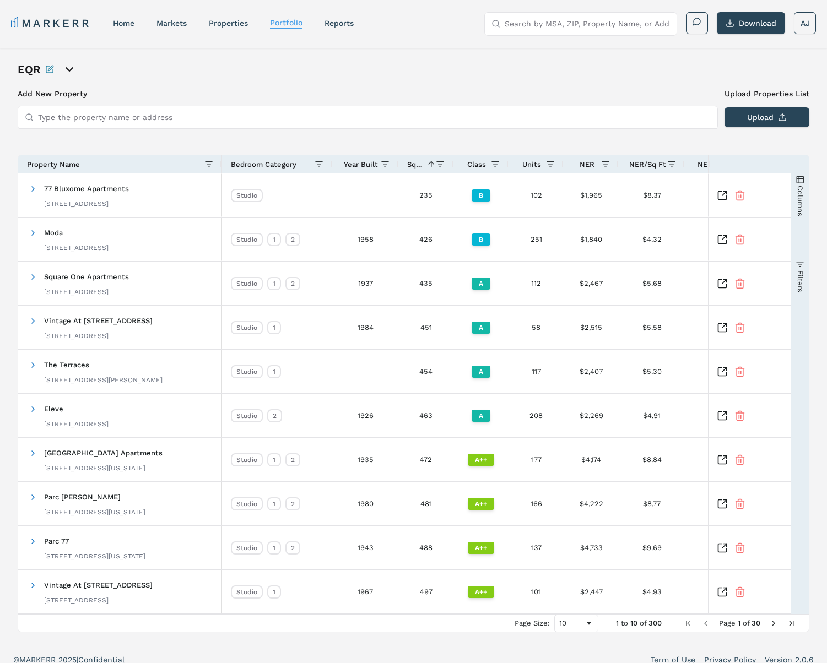
click at [424, 165] on span at bounding box center [428, 164] width 13 height 9
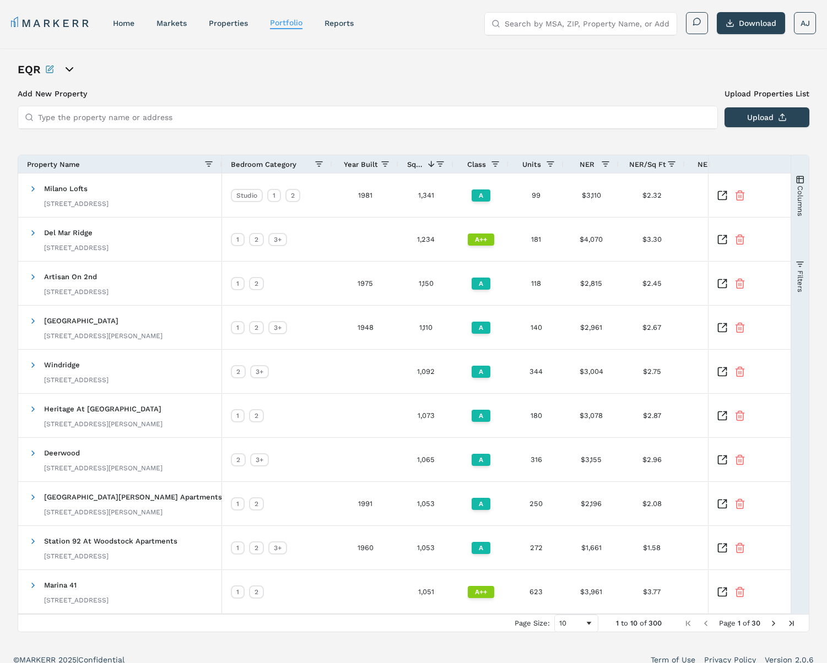
drag, startPoint x: 376, startPoint y: 165, endPoint x: 354, endPoint y: 163, distance: 21.5
click at [375, 165] on span "Year Built" at bounding box center [361, 164] width 34 height 8
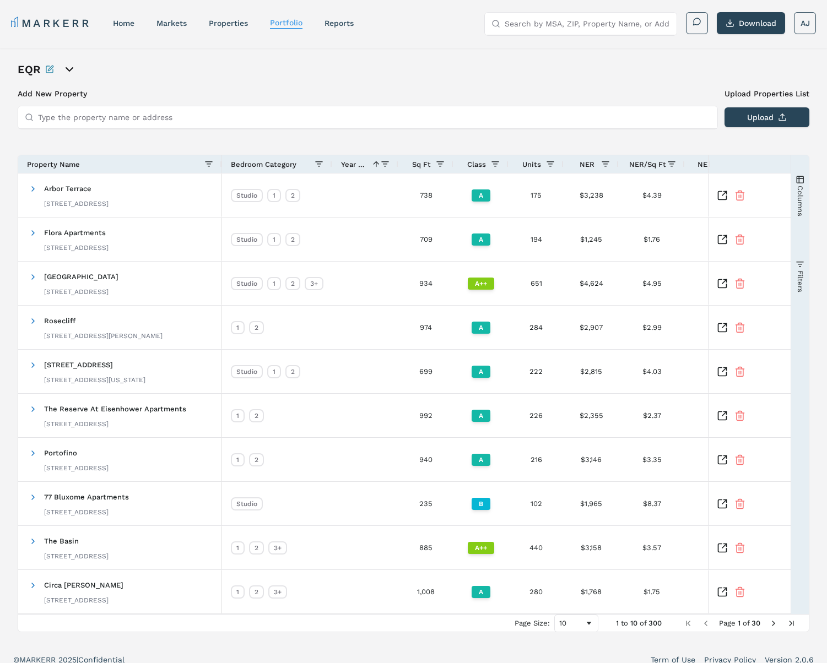
click at [354, 163] on span "Year Built" at bounding box center [354, 164] width 26 height 8
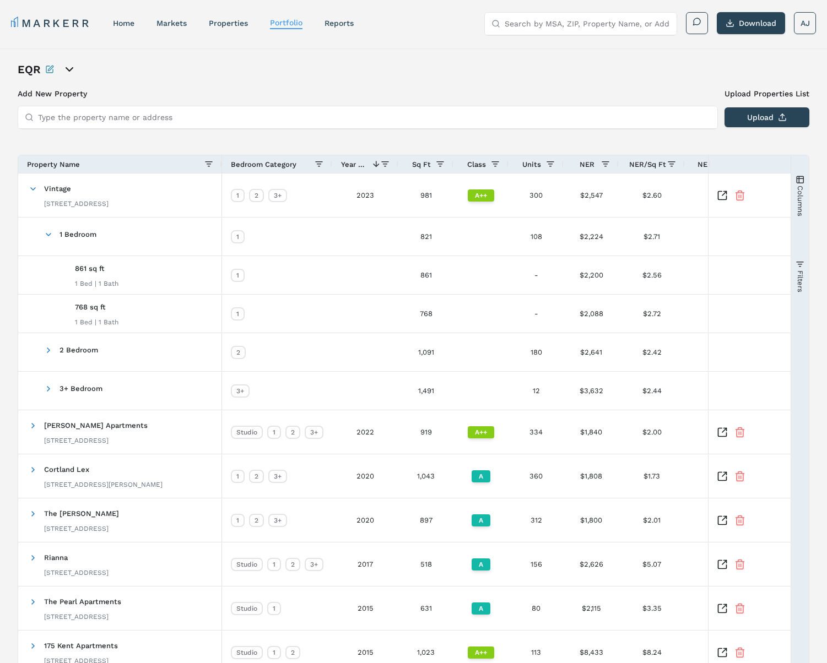
click at [354, 163] on span "Year Built" at bounding box center [354, 164] width 26 height 8
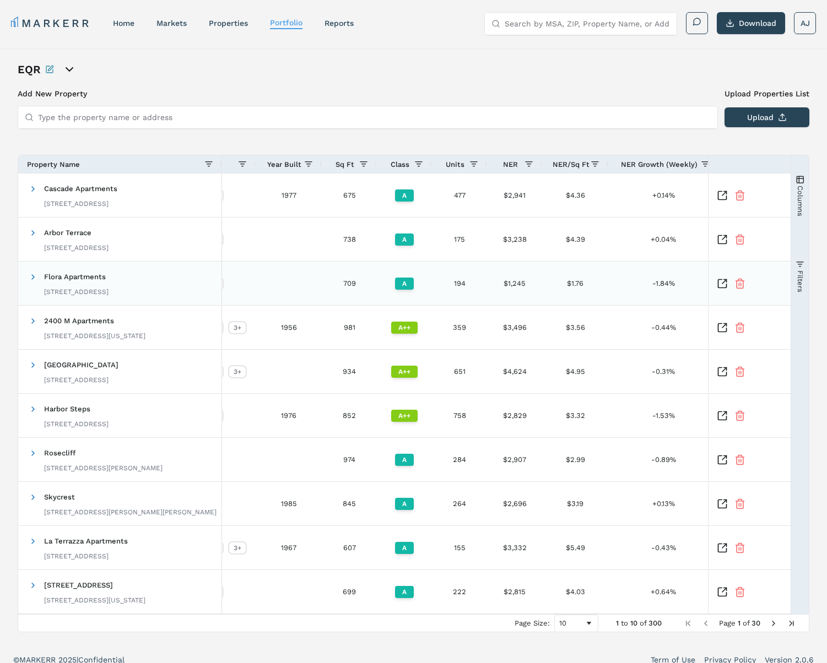
scroll to position [0, 197]
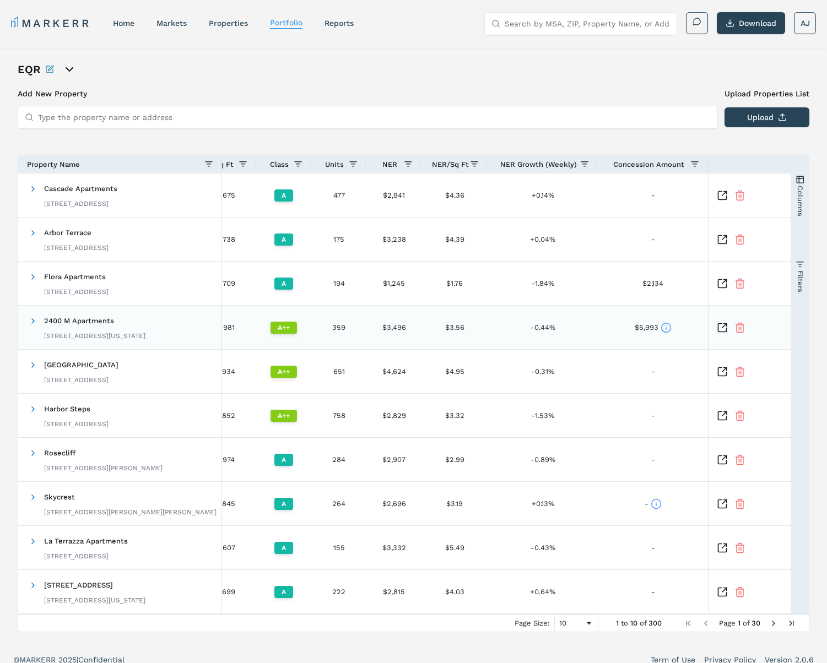
click at [668, 325] on icon at bounding box center [665, 327] width 11 height 11
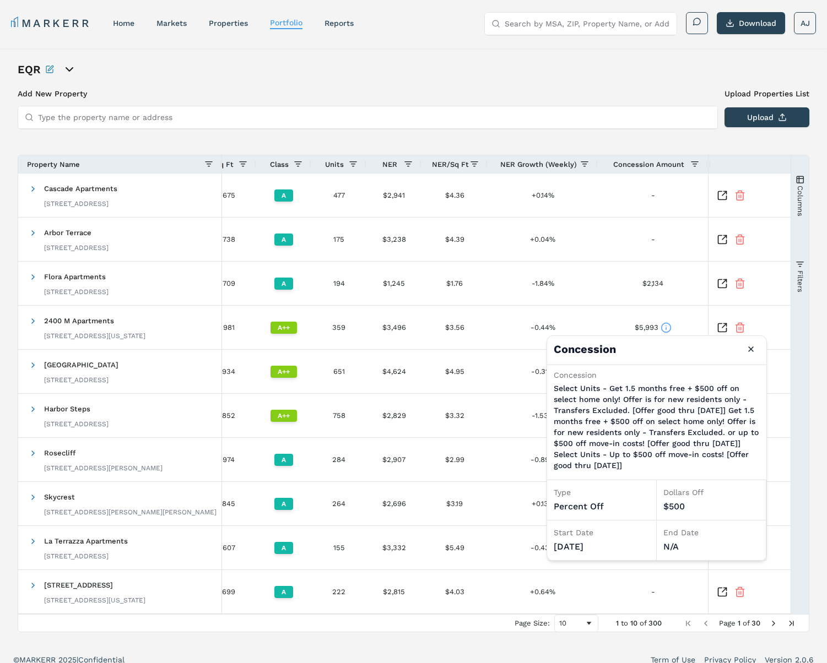
drag, startPoint x: 752, startPoint y: 351, endPoint x: 672, endPoint y: 265, distance: 116.9
click at [752, 351] on button "Close" at bounding box center [751, 349] width 18 height 18
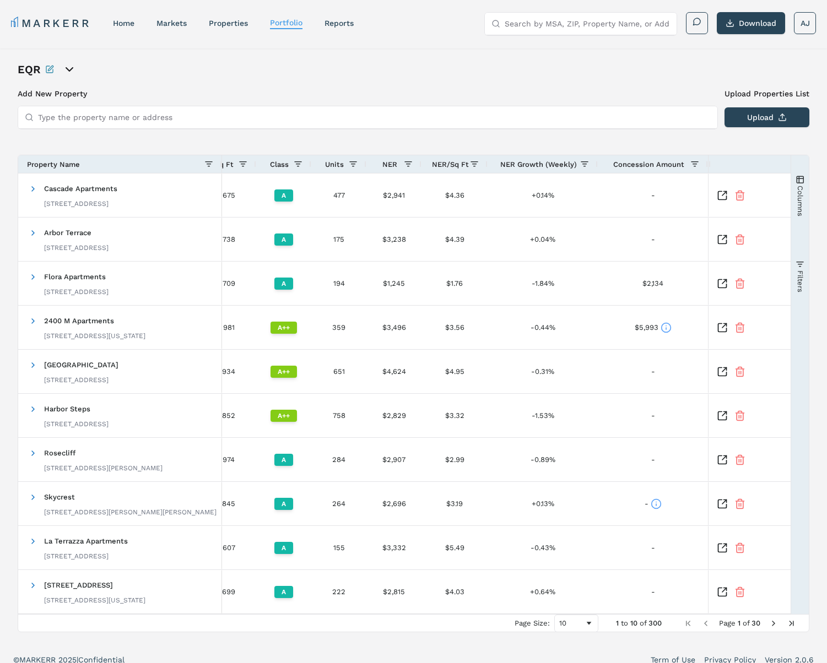
drag, startPoint x: 507, startPoint y: 79, endPoint x: 519, endPoint y: 106, distance: 29.3
click at [507, 80] on div "EQR Add New Property Upload Properties List Type the property name or address U…" at bounding box center [413, 347] width 791 height 571
click at [134, 28] on div "home" at bounding box center [123, 23] width 21 height 11
click at [126, 21] on link "home" at bounding box center [123, 23] width 21 height 9
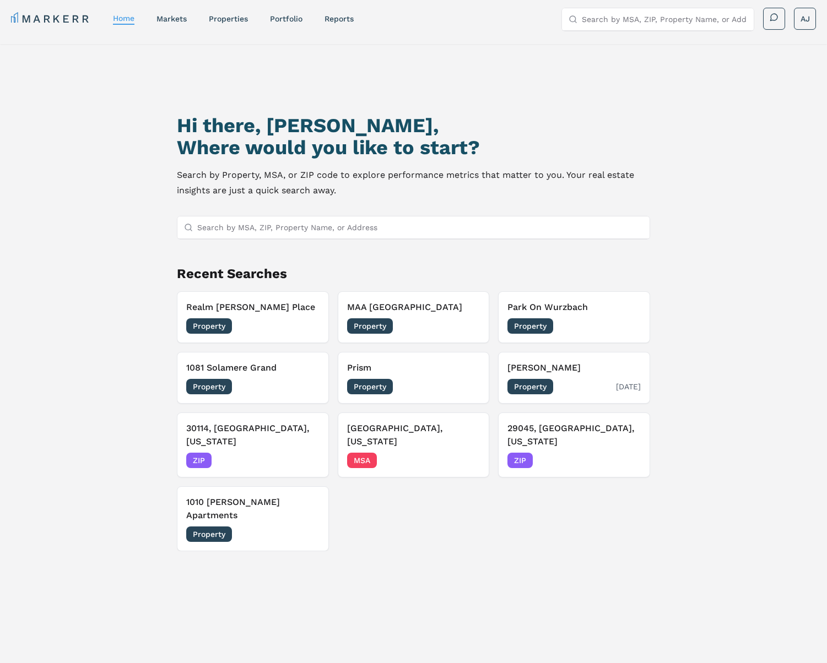
scroll to position [6, 0]
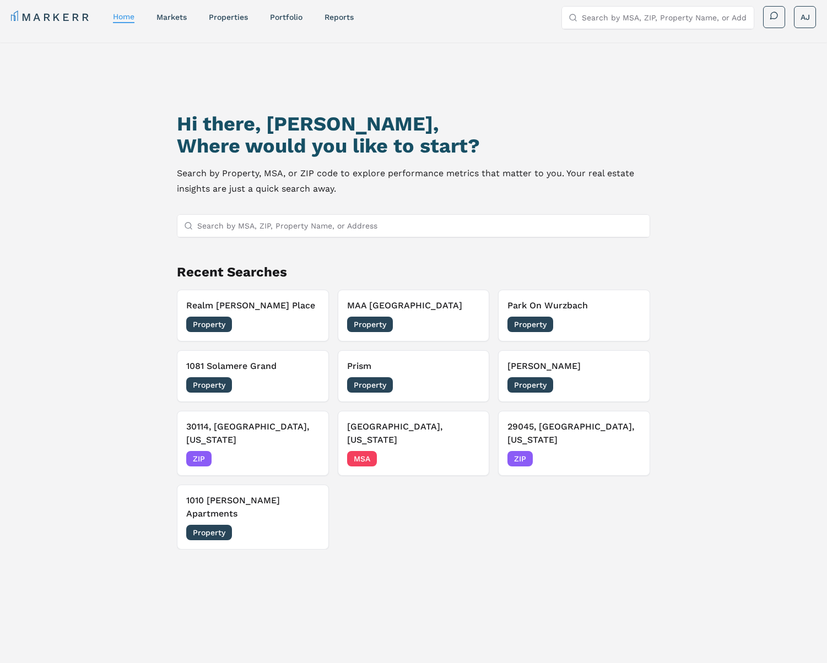
click at [598, 378] on div "Property [DATE]" at bounding box center [573, 384] width 133 height 15
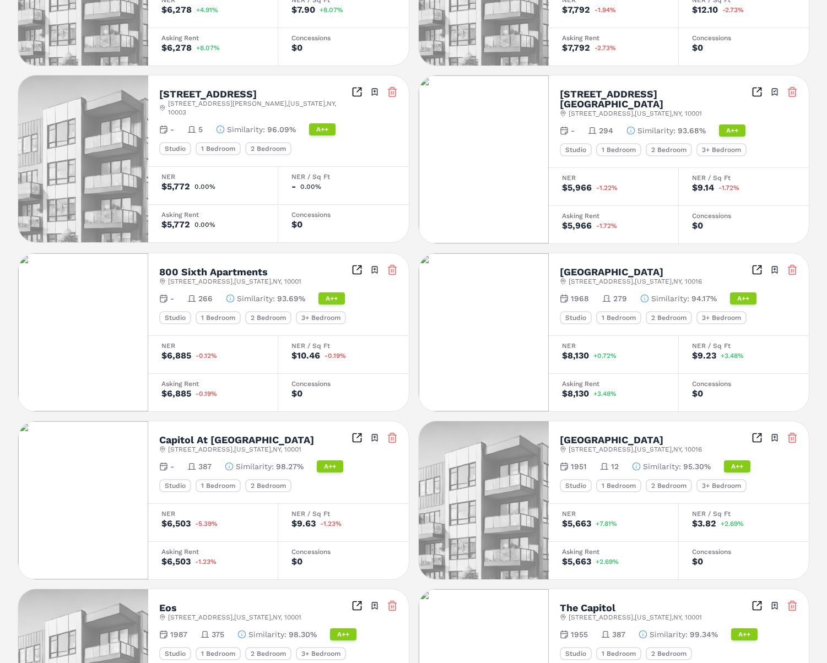
scroll to position [533, 0]
